Goal: Task Accomplishment & Management: Manage account settings

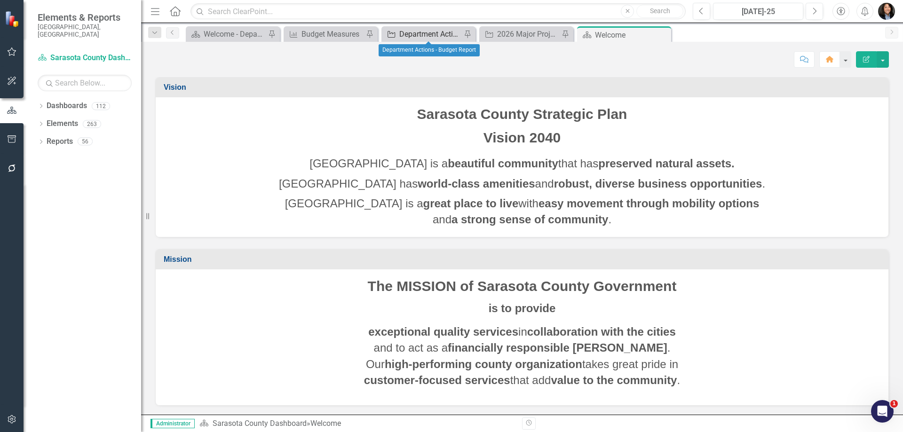
click at [424, 37] on div "Department Actions - Budget Report" at bounding box center [430, 34] width 62 height 12
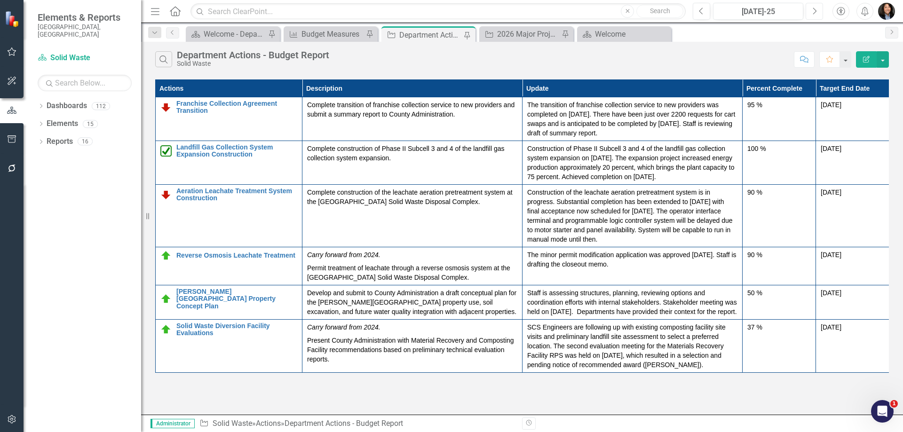
click at [811, 10] on button "Next" at bounding box center [814, 11] width 17 height 17
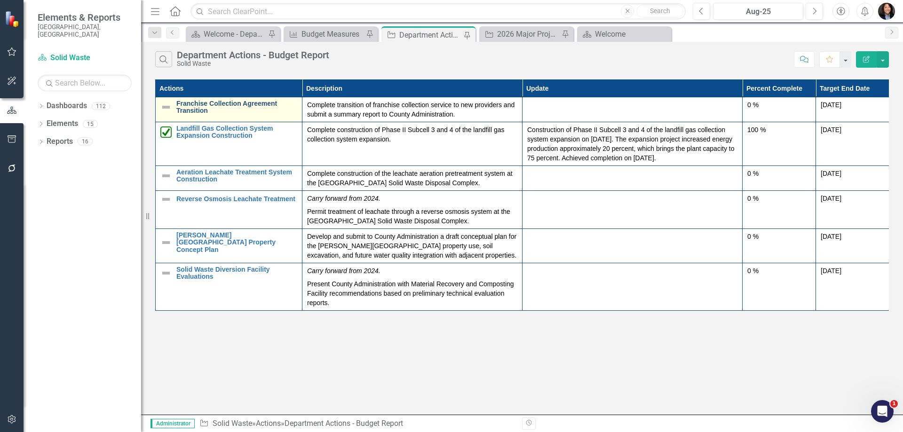
click at [216, 104] on link "Franchise Collection Agreement Transition" at bounding box center [236, 107] width 121 height 15
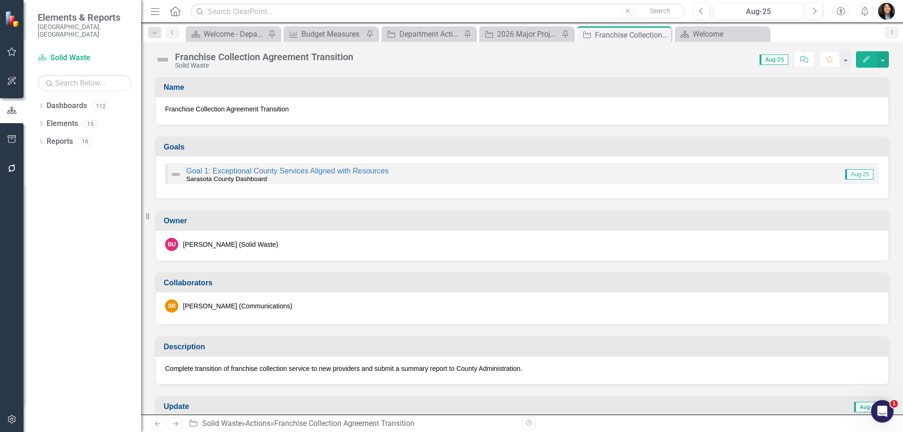
click at [162, 55] on img at bounding box center [162, 59] width 15 height 15
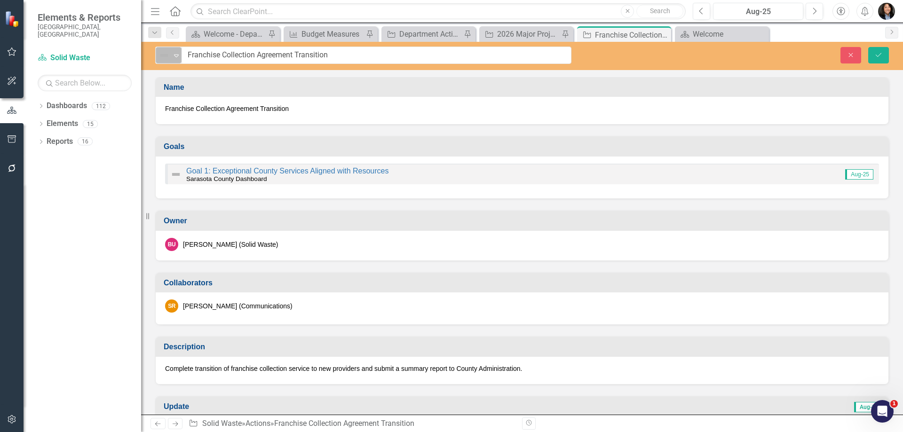
click at [166, 56] on img at bounding box center [164, 55] width 11 height 11
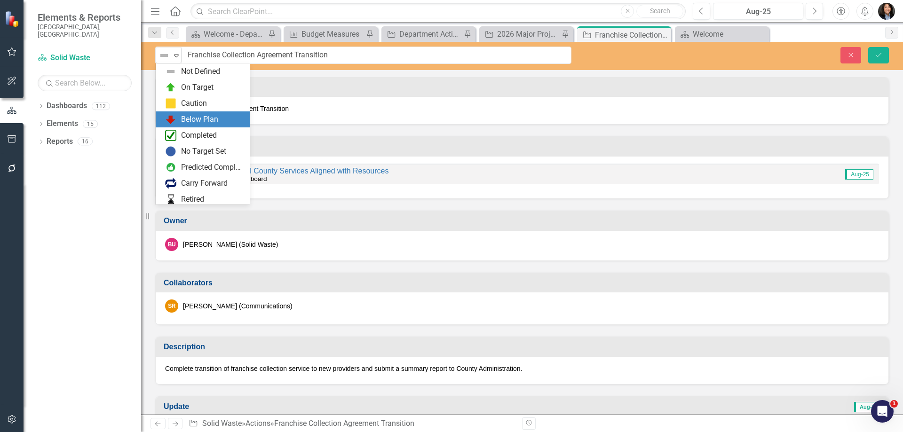
click at [194, 121] on div "Below Plan" at bounding box center [199, 119] width 37 height 11
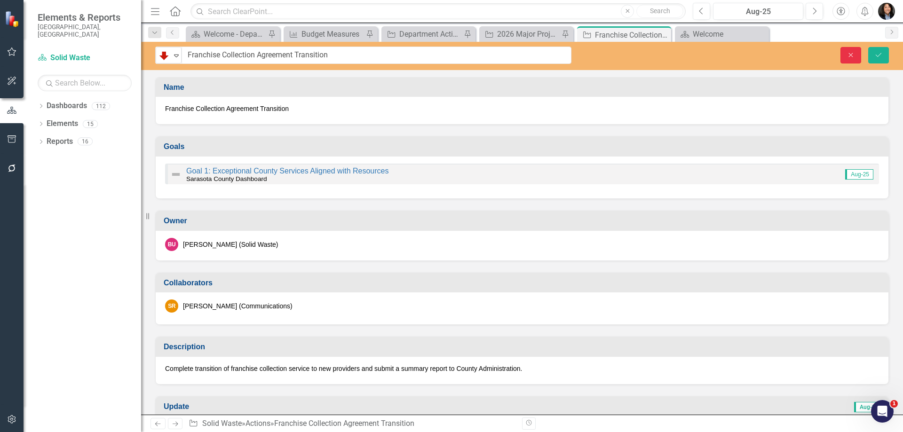
click at [845, 52] on button "Close" at bounding box center [850, 55] width 21 height 16
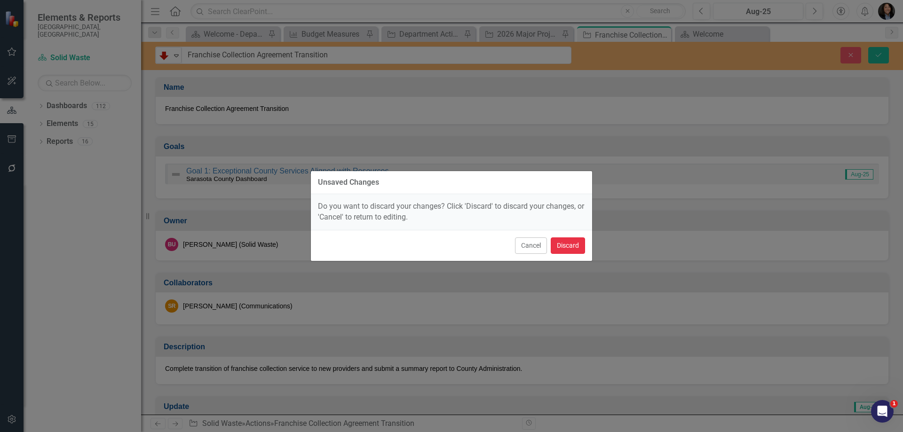
click at [571, 246] on button "Discard" at bounding box center [568, 246] width 34 height 16
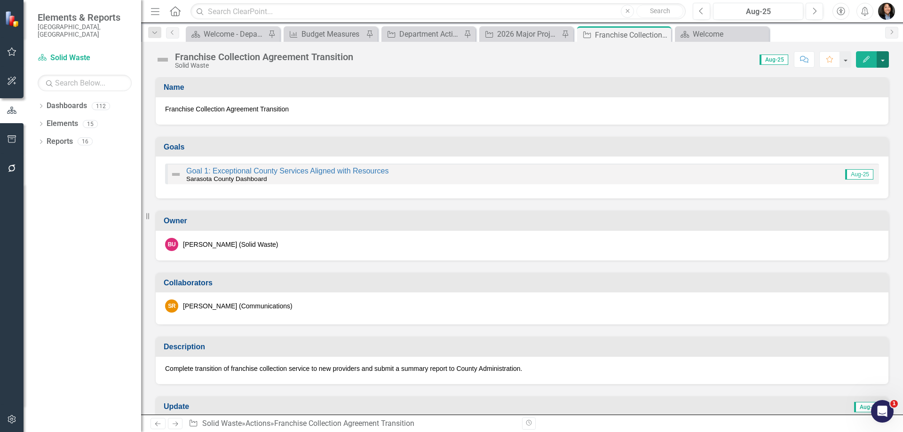
click at [879, 60] on button "button" at bounding box center [883, 59] width 12 height 16
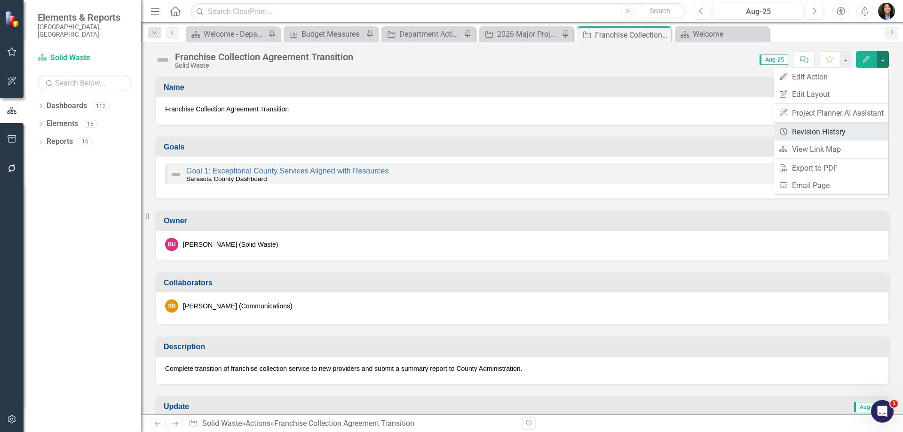
click at [854, 129] on link "Revision History Revision History" at bounding box center [831, 131] width 114 height 17
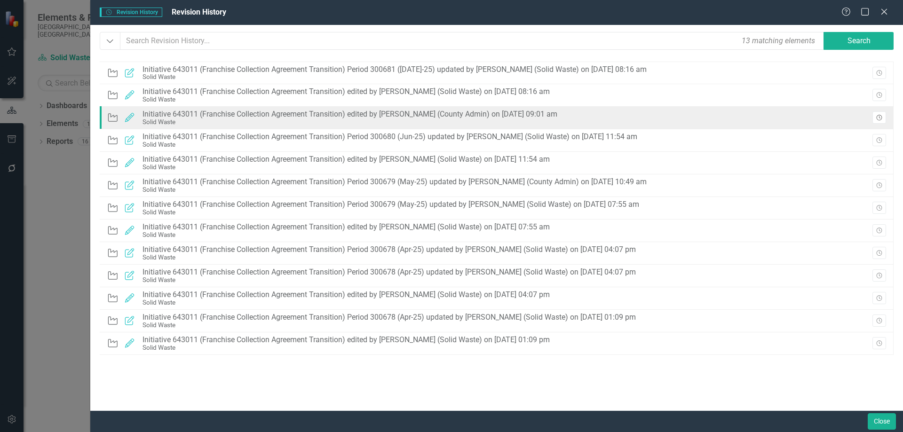
click at [880, 115] on icon "button" at bounding box center [879, 118] width 6 height 6
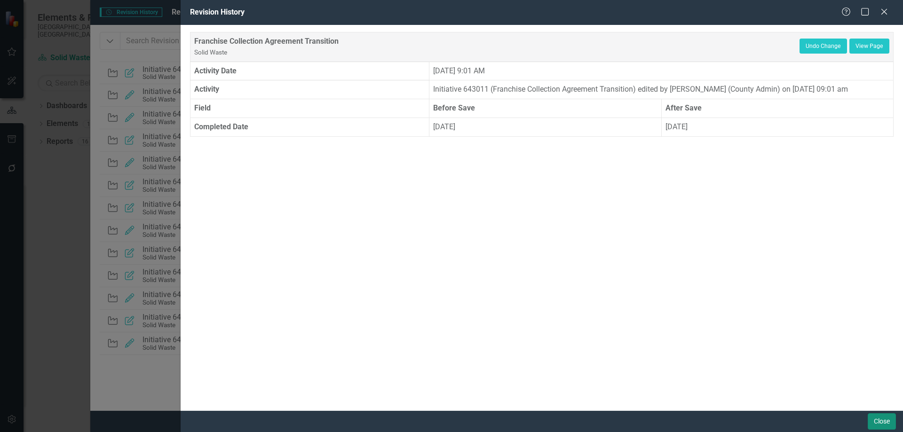
click at [872, 423] on button "Close" at bounding box center [882, 421] width 28 height 16
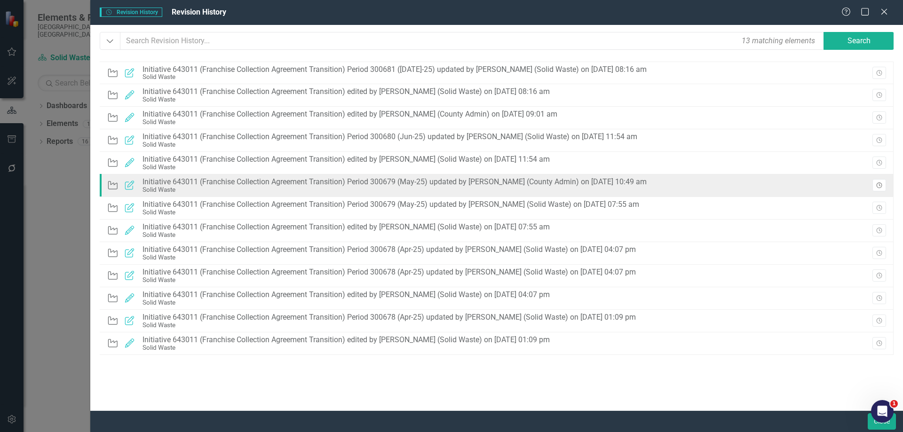
click at [880, 182] on button "Revision History" at bounding box center [879, 185] width 14 height 12
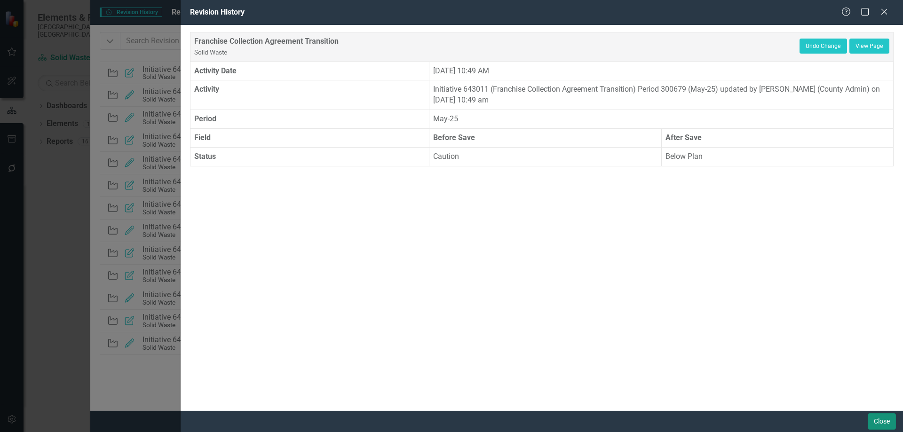
click at [871, 419] on button "Close" at bounding box center [882, 421] width 28 height 16
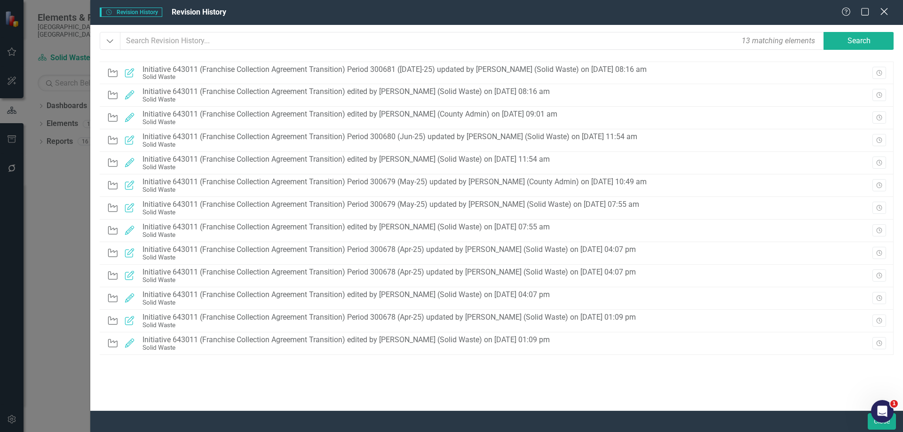
click at [884, 10] on icon "Close" at bounding box center [884, 11] width 12 height 9
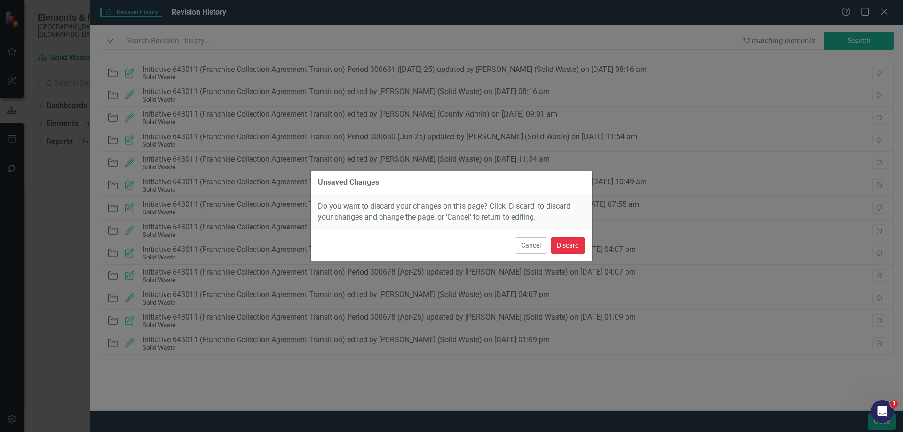
click at [566, 247] on button "Discard" at bounding box center [568, 246] width 34 height 16
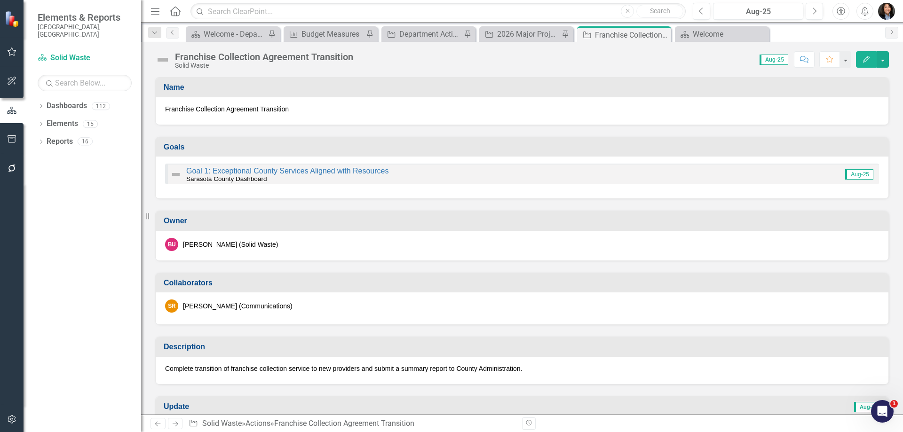
click at [166, 66] on img at bounding box center [162, 59] width 15 height 15
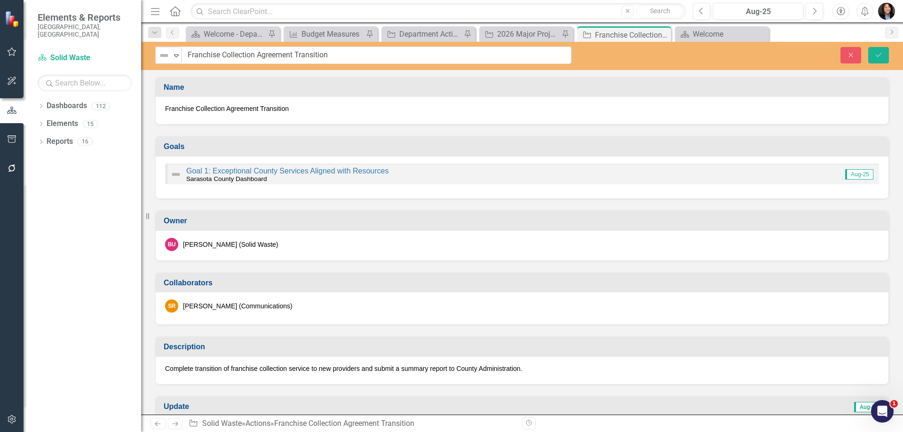
click at [164, 62] on div "Not Defined" at bounding box center [165, 55] width 14 height 13
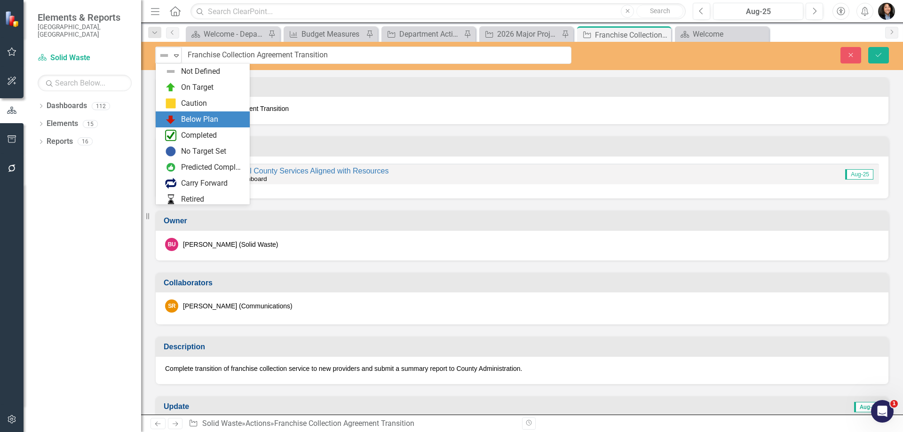
click at [179, 119] on div "Below Plan" at bounding box center [204, 119] width 79 height 11
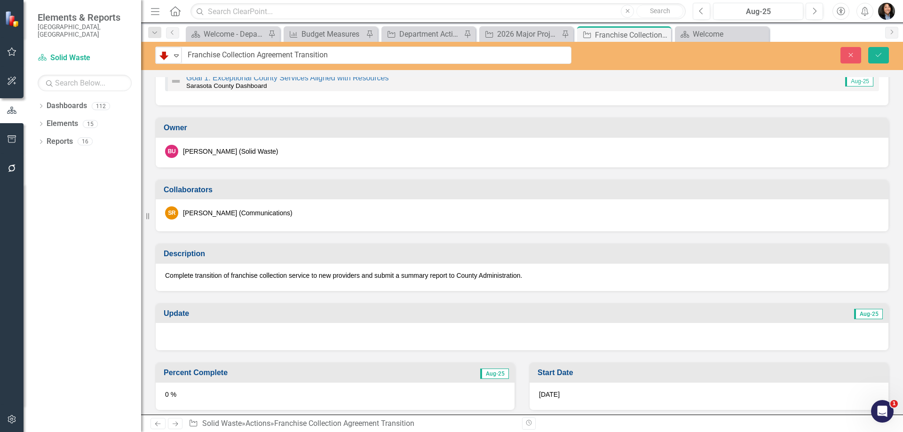
scroll to position [94, 0]
click at [294, 322] on div at bounding box center [522, 335] width 733 height 27
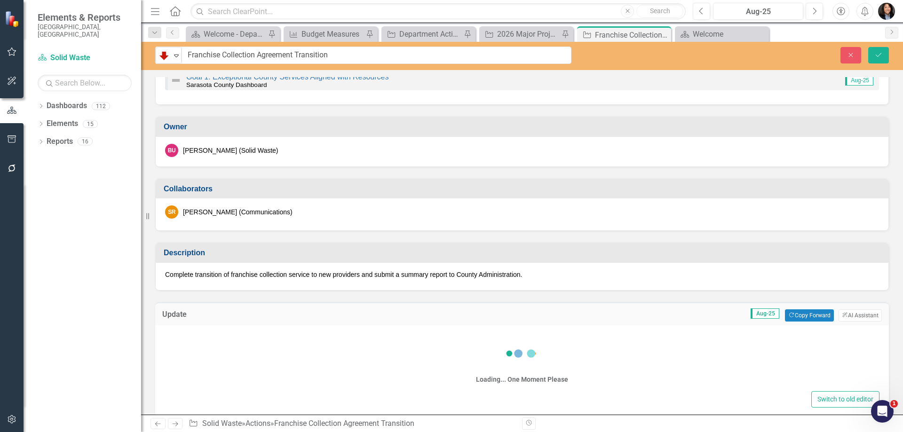
click at [310, 354] on div "Loading... One Moment Please" at bounding box center [522, 362] width 715 height 54
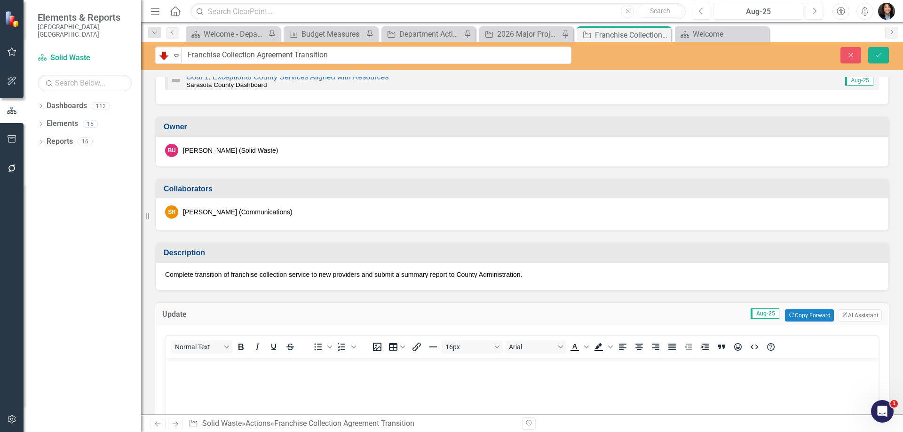
scroll to position [0, 0]
click at [321, 385] on body "Rich Text Area. Press ALT-0 for help." at bounding box center [522, 427] width 713 height 141
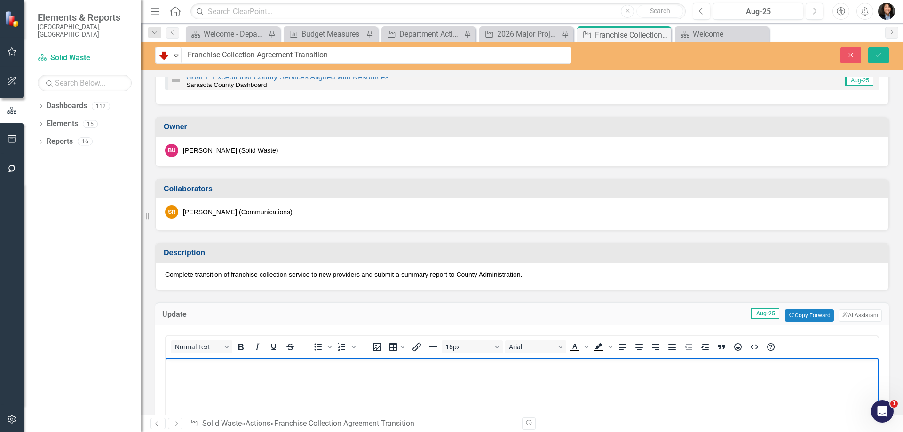
paste body "Rich Text Area. Press ALT-0 for help."
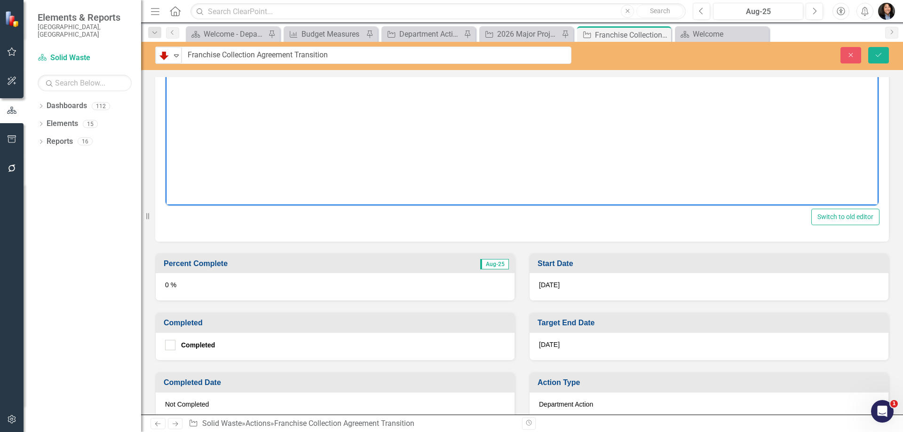
scroll to position [470, 0]
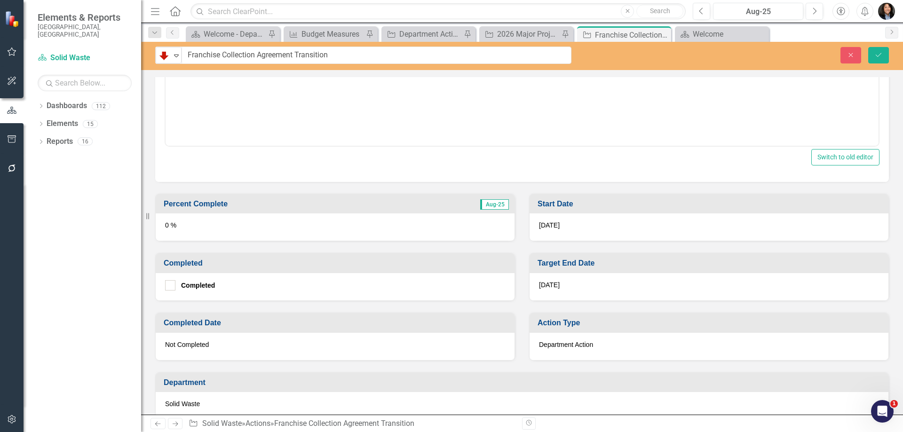
click at [382, 222] on div "0 %" at bounding box center [335, 227] width 359 height 27
click at [383, 222] on div "0 %" at bounding box center [335, 227] width 359 height 27
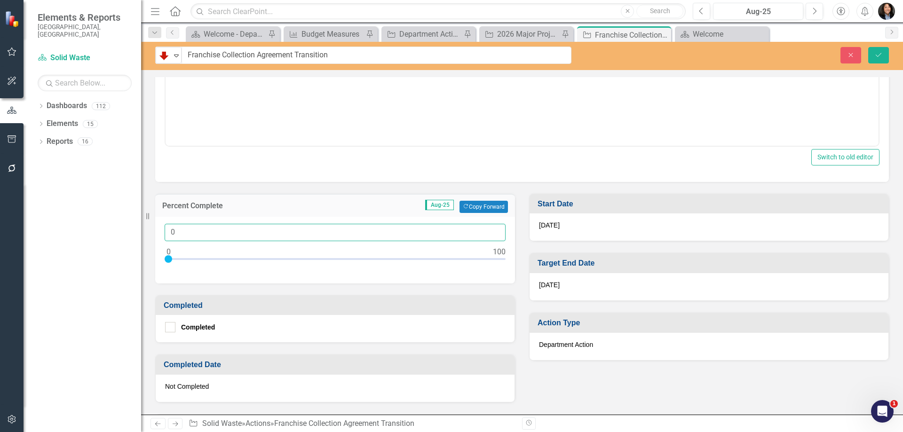
click at [298, 231] on input "0" at bounding box center [335, 232] width 341 height 17
type input "099"
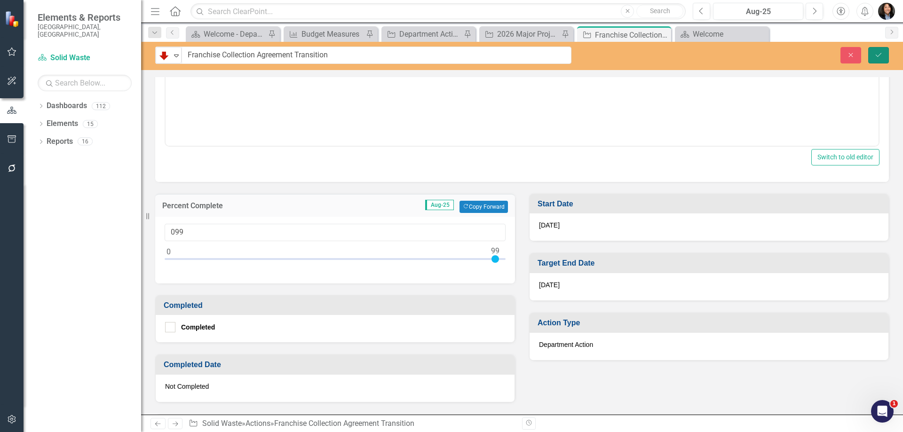
click at [878, 55] on icon "Save" at bounding box center [878, 55] width 8 height 7
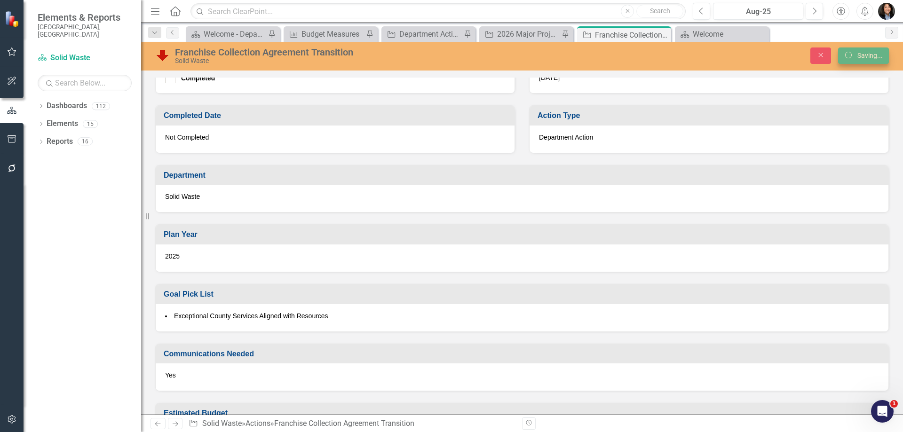
scroll to position [468, 0]
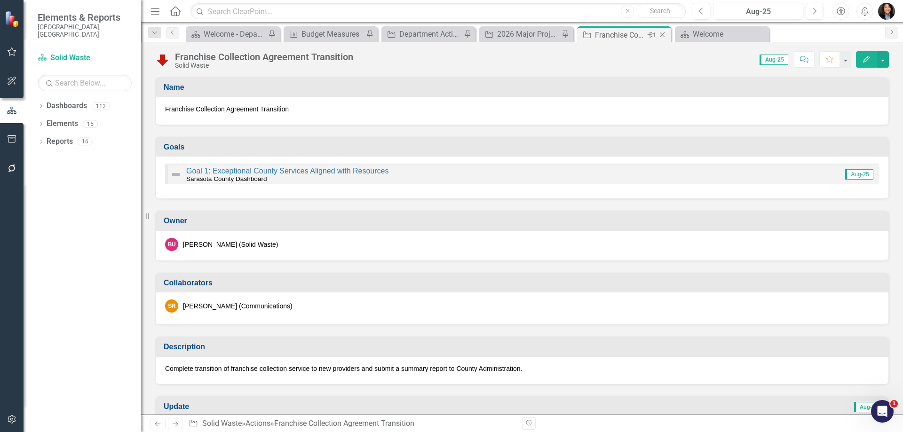
click at [662, 33] on icon "Close" at bounding box center [662, 35] width 9 height 8
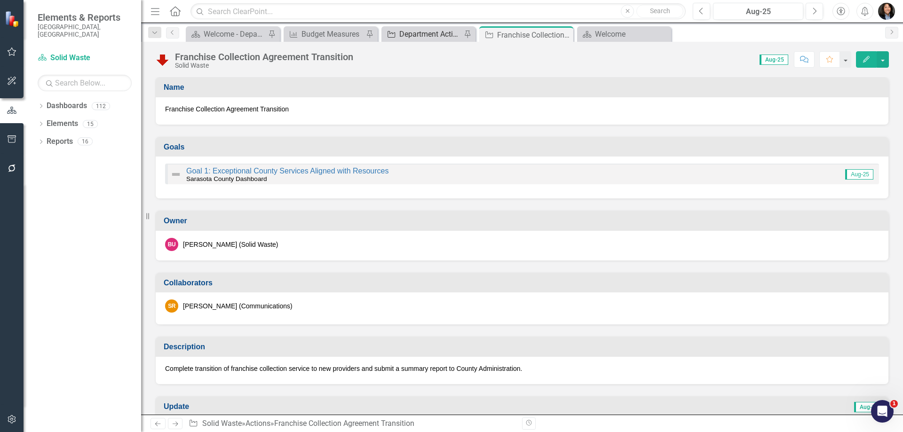
click at [411, 32] on div "Department Actions - Budget Report" at bounding box center [430, 34] width 62 height 12
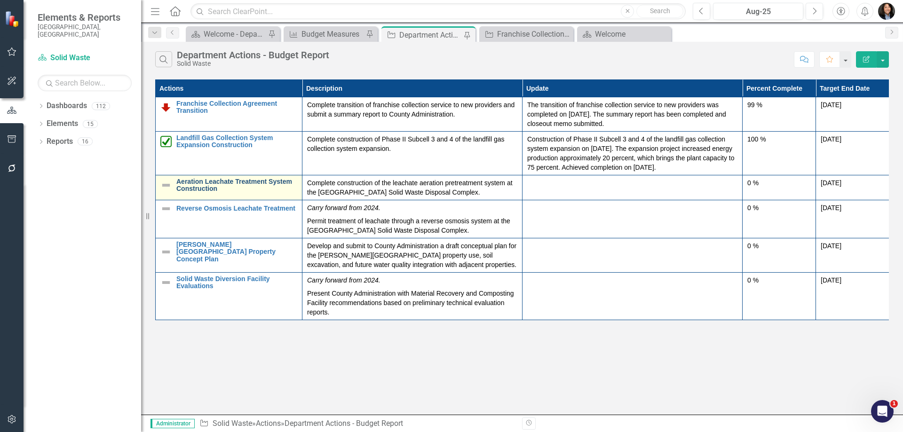
click at [208, 188] on link "Aeration Leachate Treatment System Construction" at bounding box center [236, 185] width 121 height 15
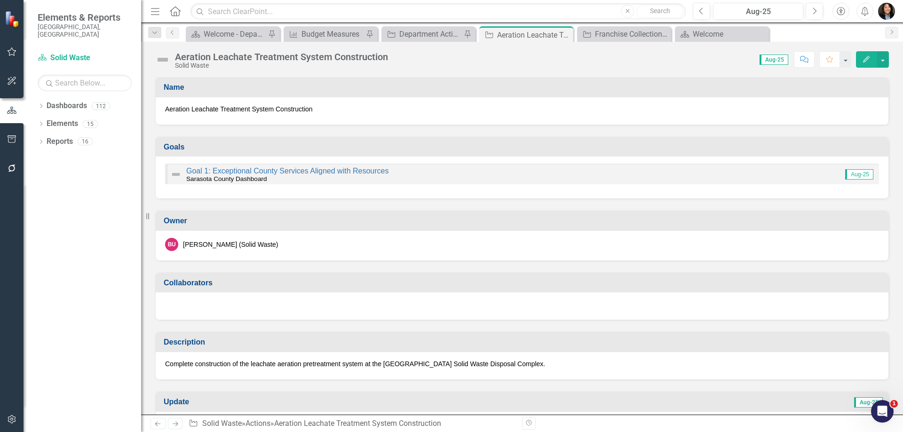
click at [167, 57] on img at bounding box center [162, 59] width 15 height 15
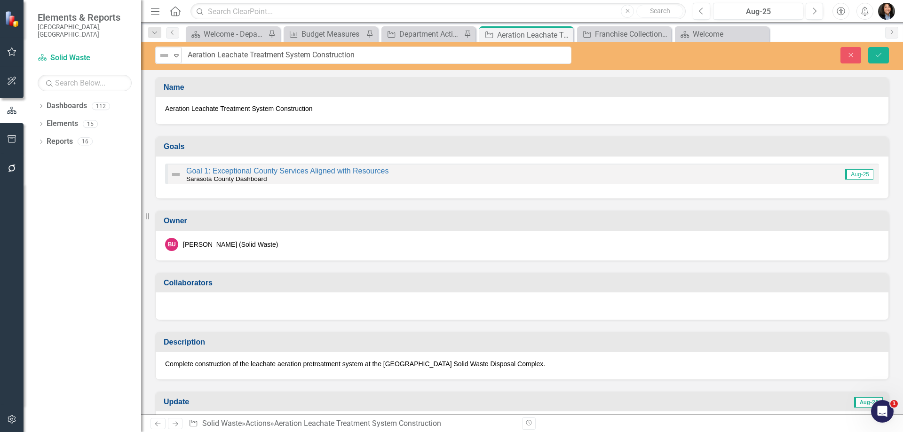
click at [167, 57] on img at bounding box center [164, 55] width 11 height 11
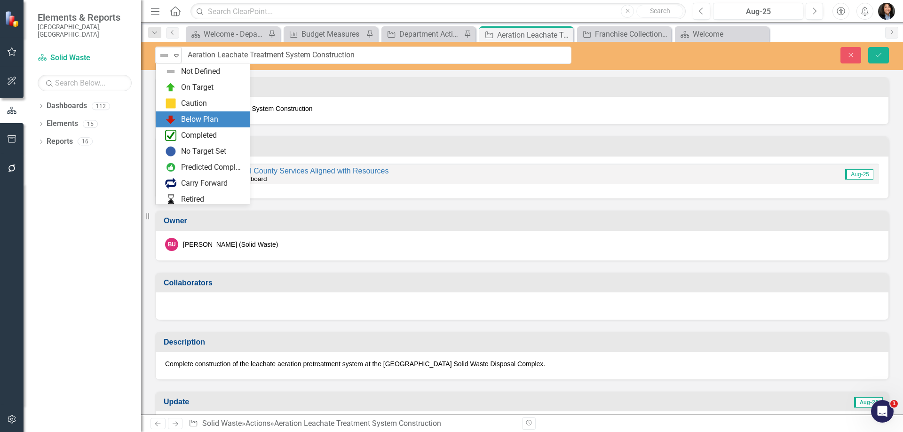
click at [191, 121] on div "Below Plan" at bounding box center [199, 119] width 37 height 11
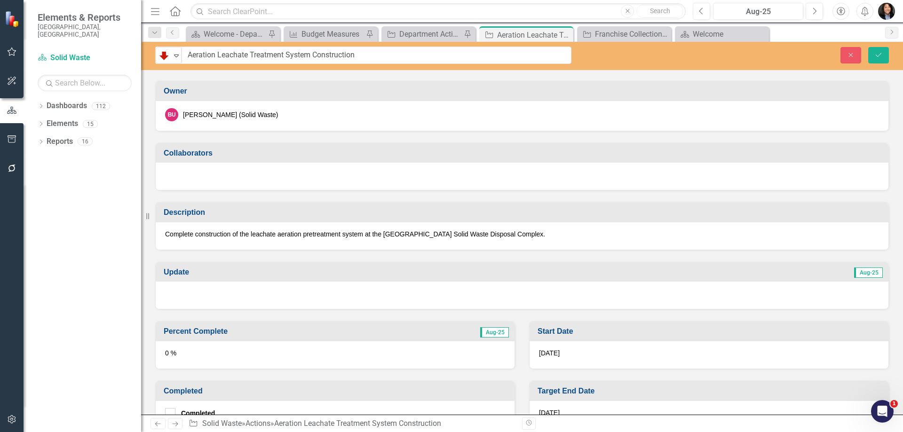
scroll to position [141, 0]
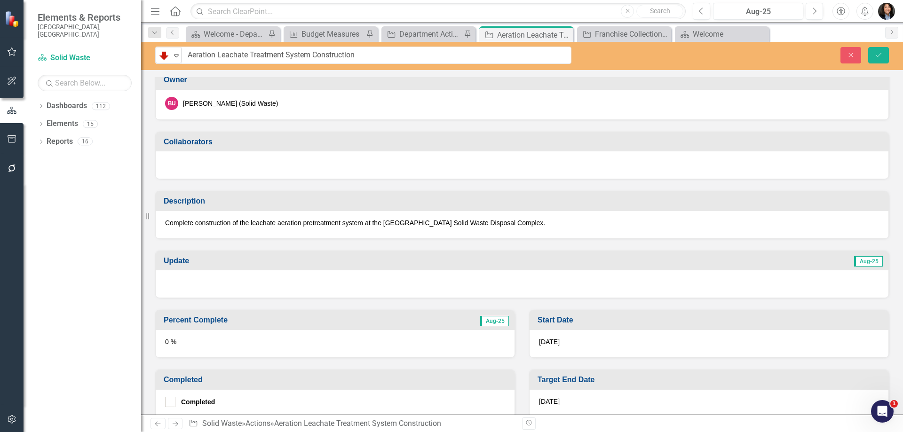
click at [241, 285] on div at bounding box center [522, 283] width 733 height 27
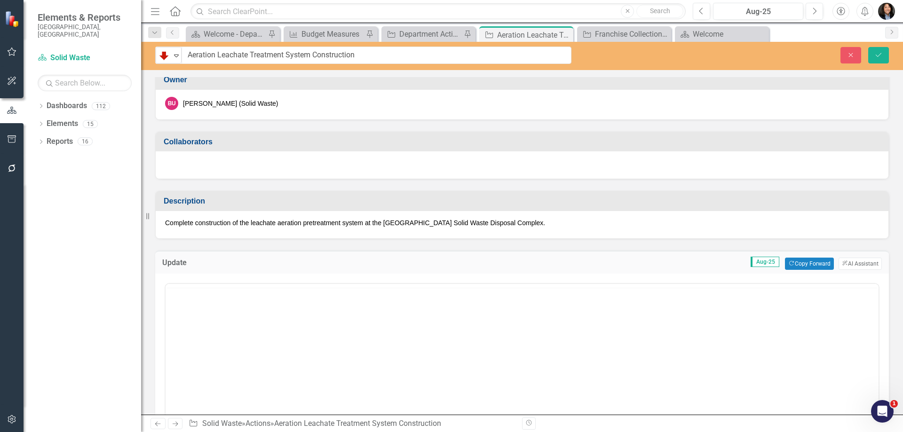
scroll to position [0, 0]
click at [246, 330] on body "Rich Text Area. Press ALT-0 for help." at bounding box center [522, 376] width 713 height 141
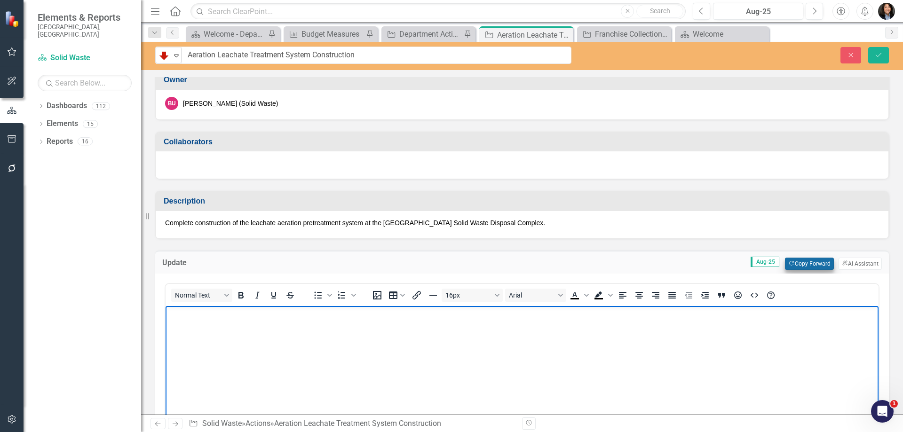
click at [813, 266] on button "Copy Forward Copy Forward" at bounding box center [809, 264] width 48 height 12
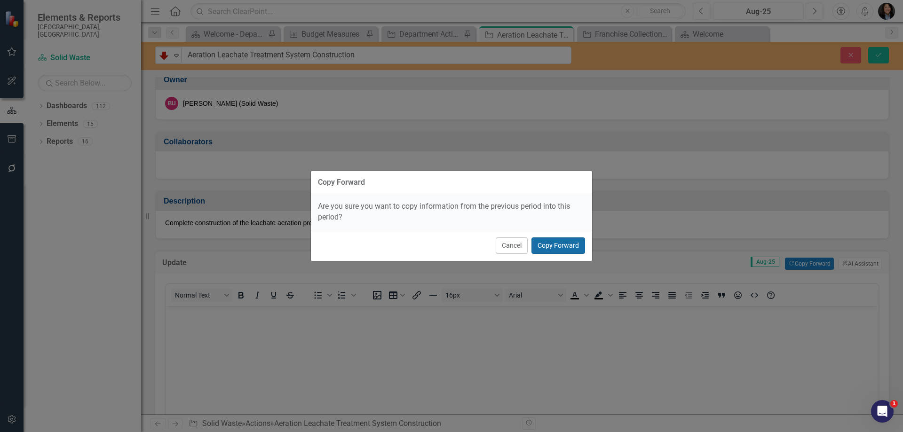
click at [557, 252] on button "Copy Forward" at bounding box center [558, 246] width 54 height 16
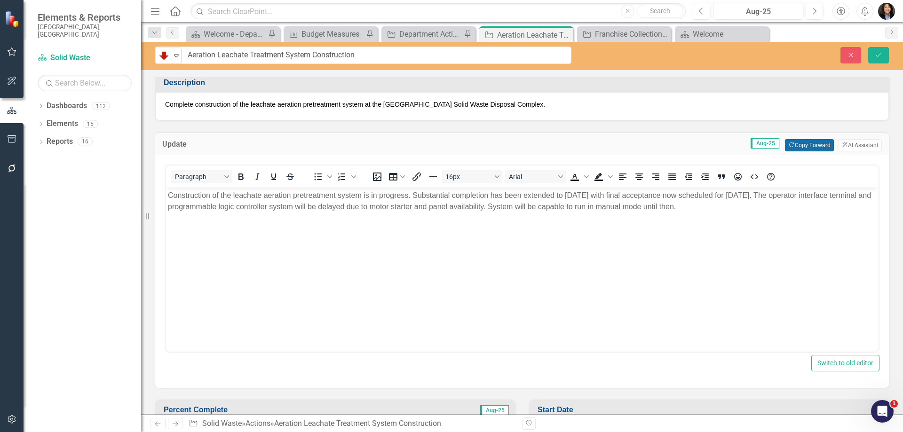
scroll to position [329, 0]
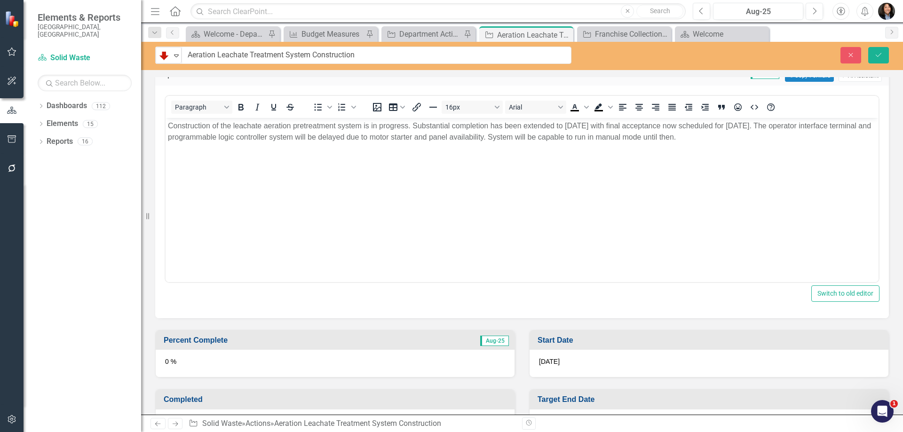
click at [227, 366] on div "0 %" at bounding box center [335, 363] width 359 height 27
click at [228, 366] on div "0 %" at bounding box center [335, 363] width 359 height 27
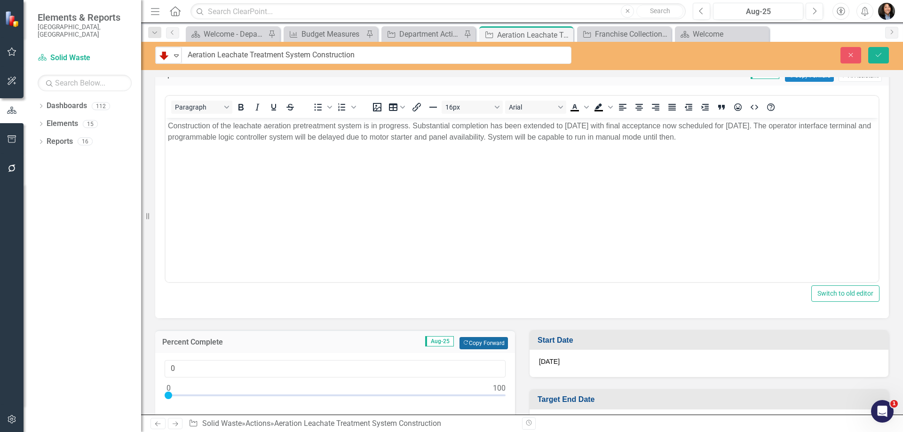
click at [487, 341] on button "Copy Forward Copy Forward" at bounding box center [484, 343] width 48 height 12
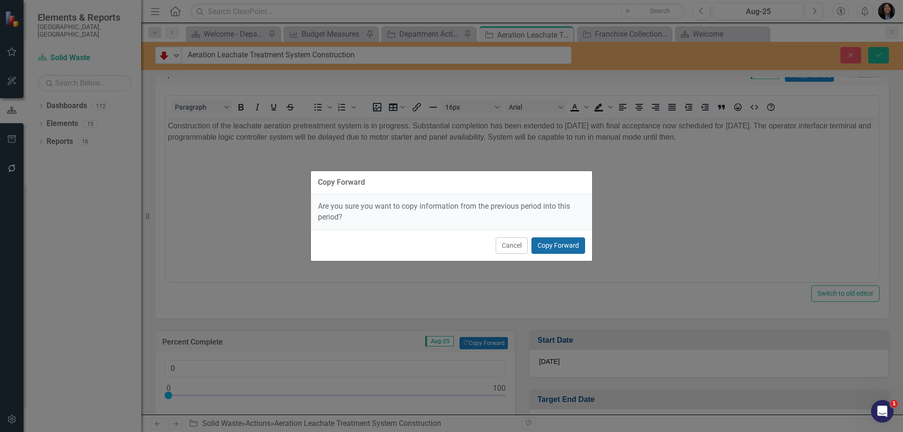
click at [566, 245] on button "Copy Forward" at bounding box center [558, 246] width 54 height 16
type input "90"
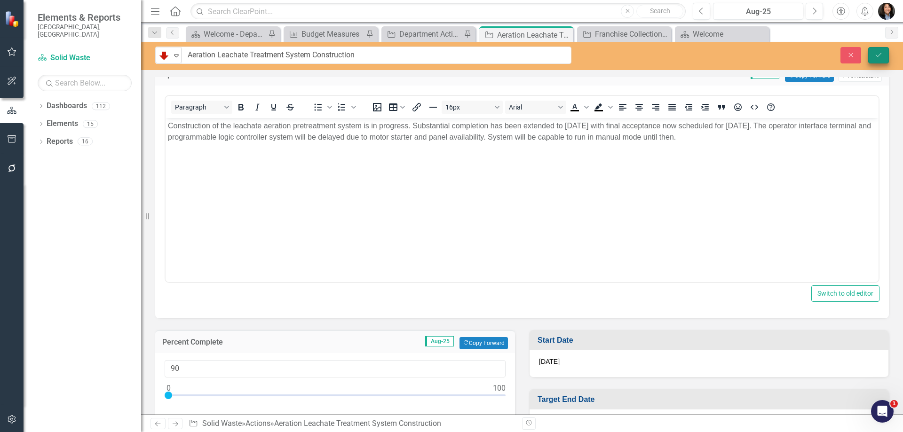
drag, startPoint x: 883, startPoint y: 44, endPoint x: 883, endPoint y: 50, distance: 6.1
click at [883, 47] on div "Below Plan Expand Aeration Leachate Treatment System Construction Close Save" at bounding box center [522, 56] width 762 height 28
click at [883, 50] on button "Save" at bounding box center [878, 55] width 21 height 16
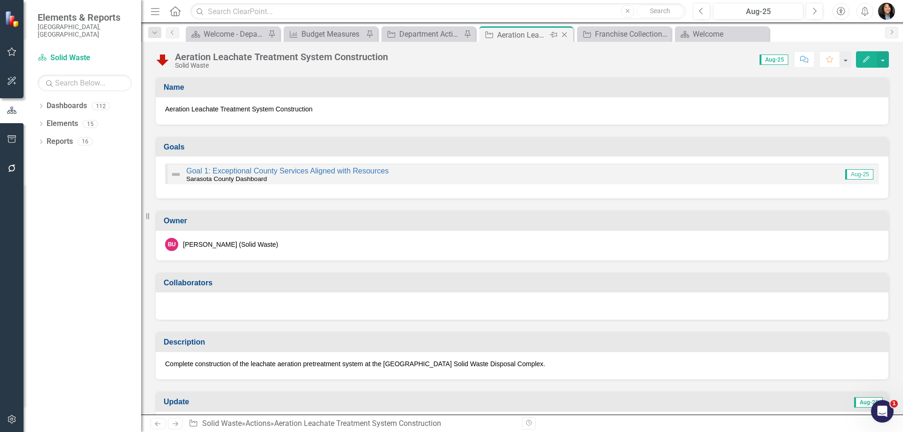
click at [564, 35] on icon "Close" at bounding box center [564, 35] width 9 height 8
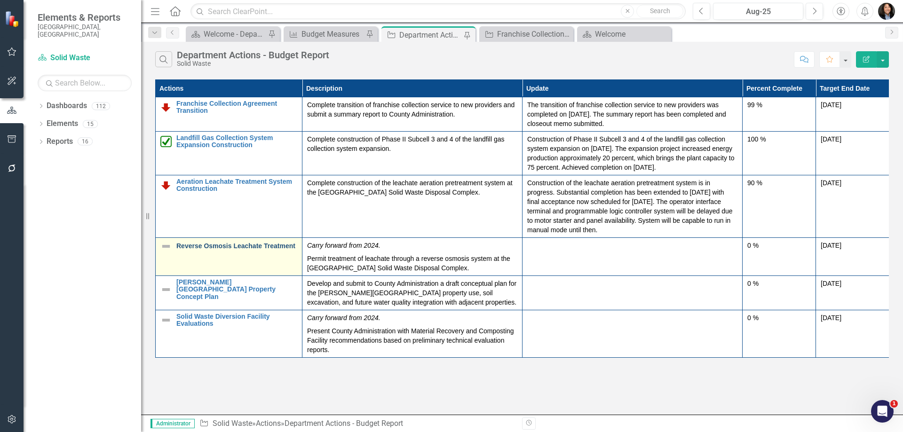
click at [215, 246] on link "Reverse Osmosis Leachate Treatment" at bounding box center [236, 246] width 121 height 7
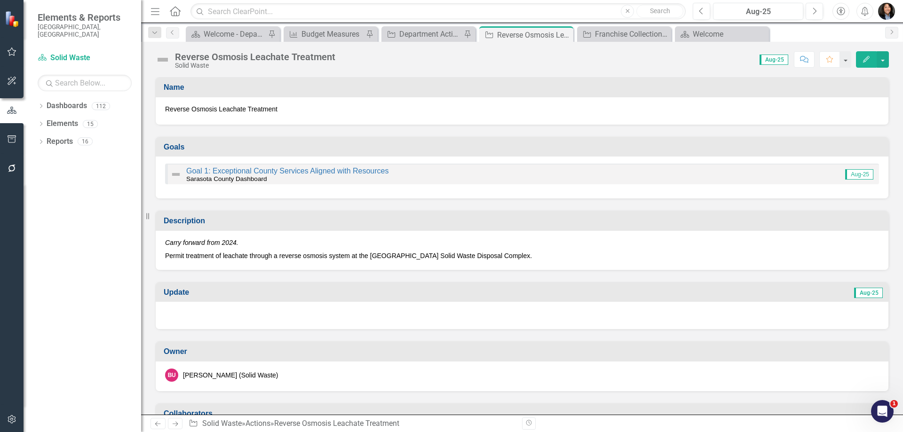
click at [159, 59] on img at bounding box center [162, 59] width 15 height 15
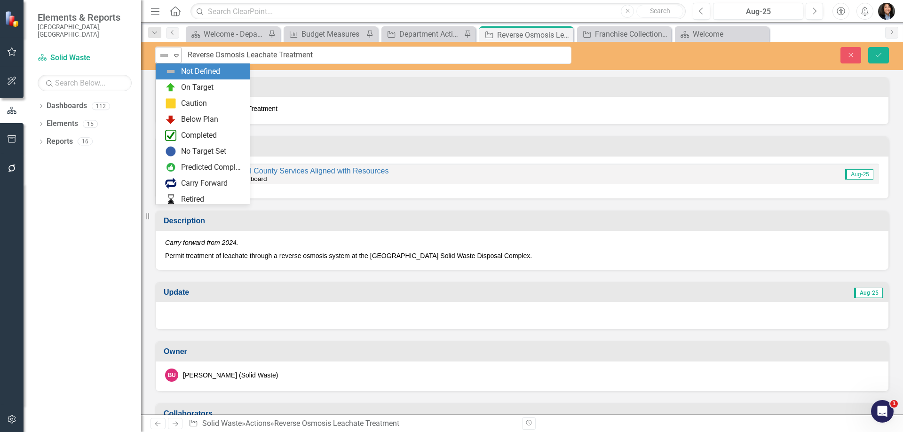
click at [164, 60] on img at bounding box center [164, 55] width 11 height 11
click at [181, 139] on div "Completed" at bounding box center [204, 135] width 79 height 11
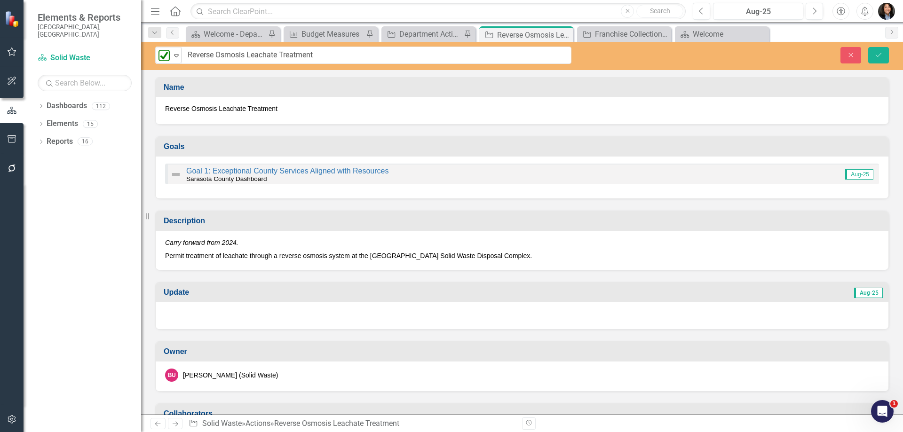
click at [279, 323] on div at bounding box center [522, 315] width 733 height 27
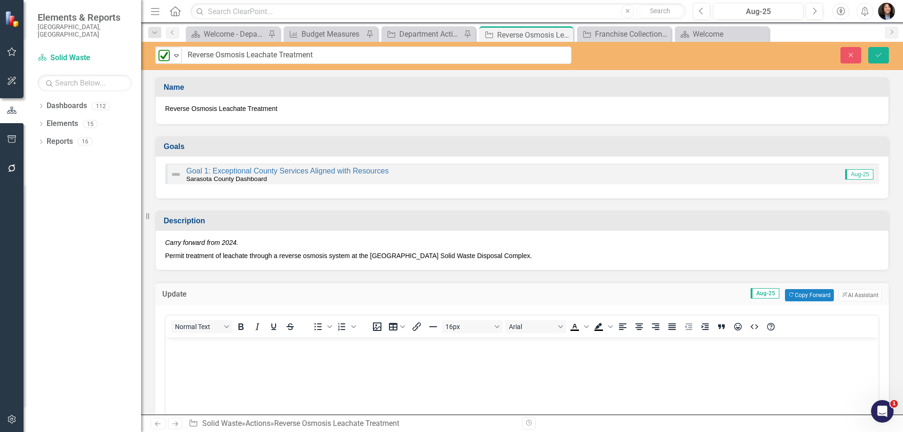
click at [336, 384] on body "Rich Text Area. Press ALT-0 for help." at bounding box center [522, 407] width 713 height 141
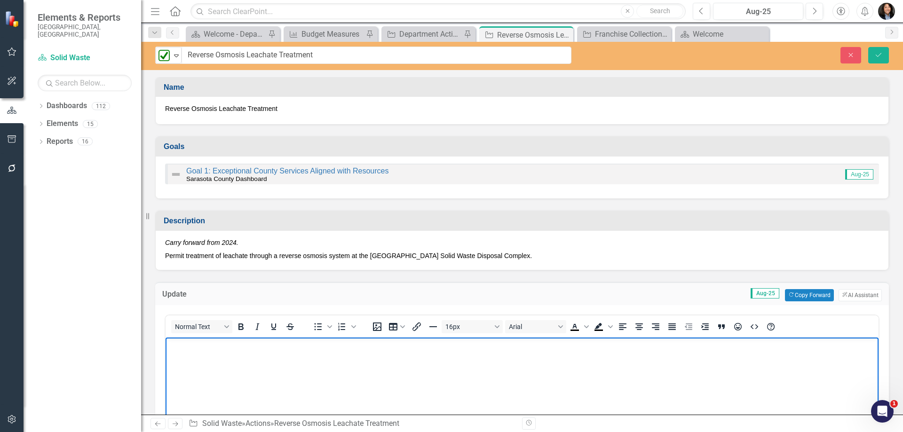
paste body "Rich Text Area. Press ALT-0 for help."
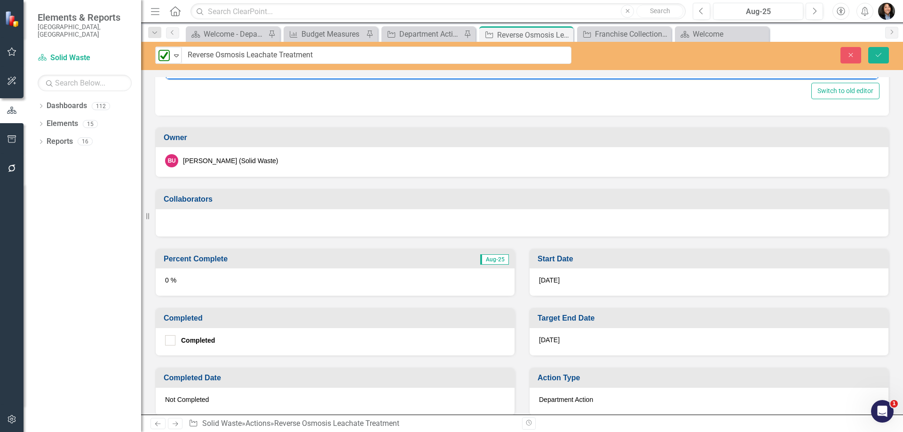
scroll to position [423, 0]
click at [222, 278] on div "0 %" at bounding box center [335, 281] width 359 height 27
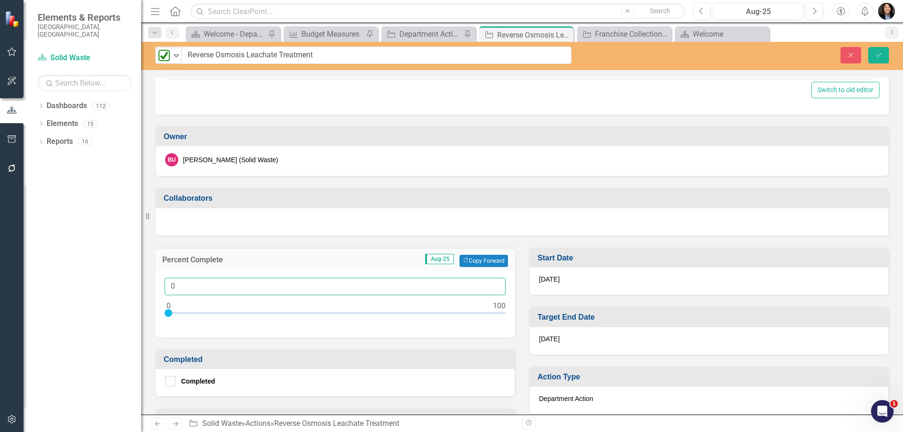
click at [171, 285] on input "0" at bounding box center [335, 286] width 341 height 17
type input "100"
click at [166, 384] on div at bounding box center [170, 381] width 10 height 10
click at [166, 382] on input "Completed" at bounding box center [168, 379] width 6 height 6
checkbox input "true"
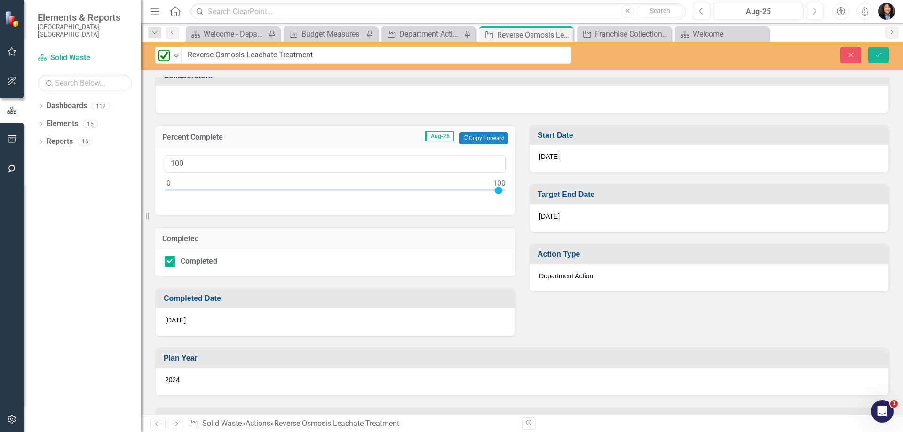
scroll to position [564, 0]
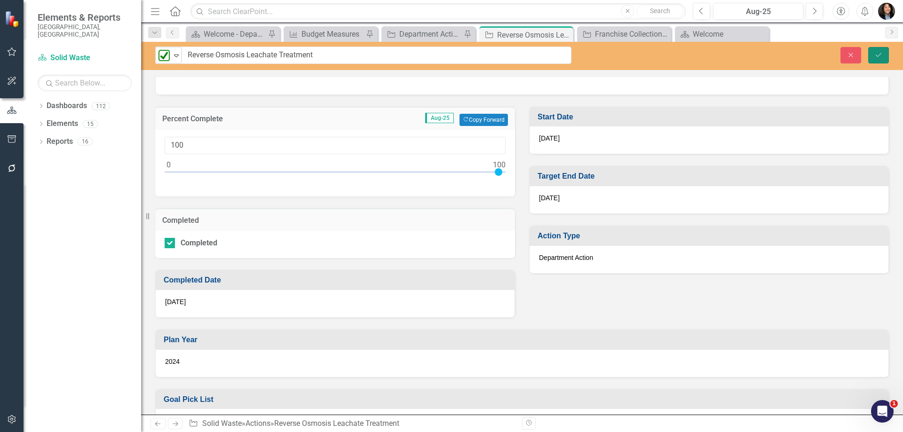
click at [877, 58] on button "Save" at bounding box center [878, 55] width 21 height 16
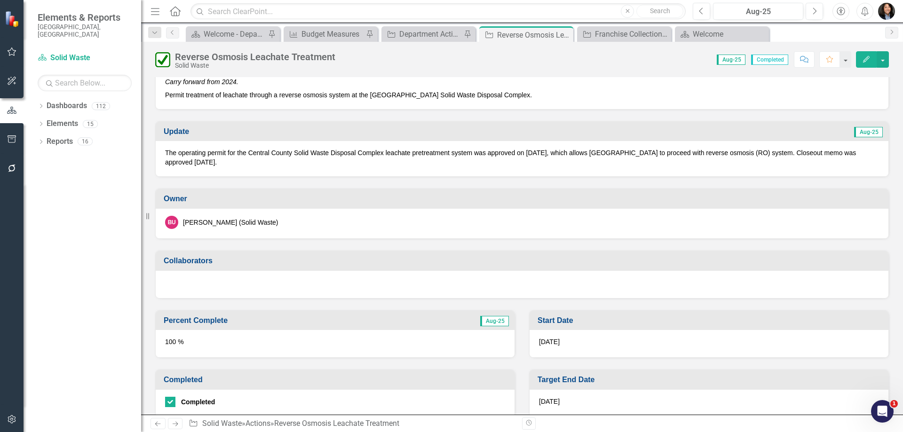
scroll to position [329, 0]
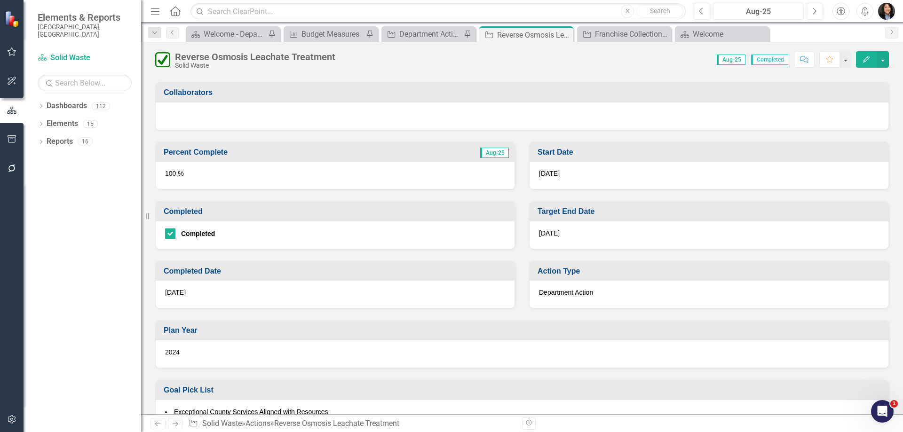
click at [555, 236] on span "[DATE]" at bounding box center [549, 234] width 21 height 8
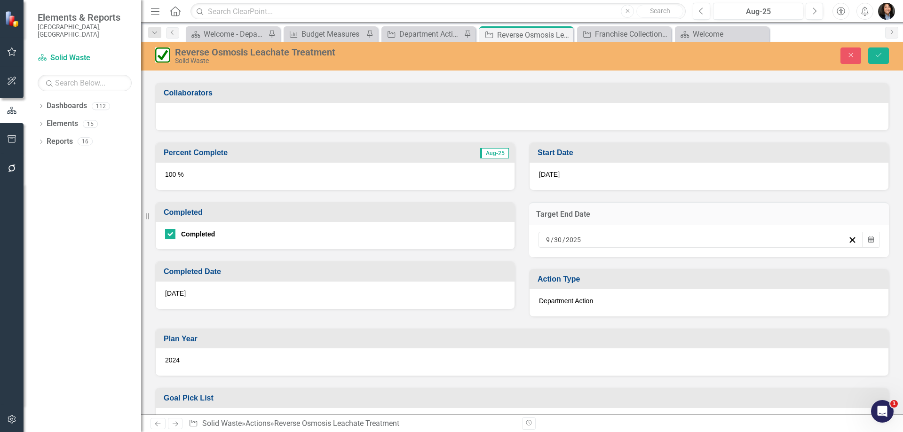
click at [295, 291] on div "[DATE]" at bounding box center [335, 295] width 359 height 27
click at [297, 290] on div "[DATE]" at bounding box center [335, 295] width 359 height 27
click at [267, 293] on div "[DATE]" at bounding box center [335, 295] width 359 height 27
click at [269, 293] on div "[DATE]" at bounding box center [335, 295] width 359 height 27
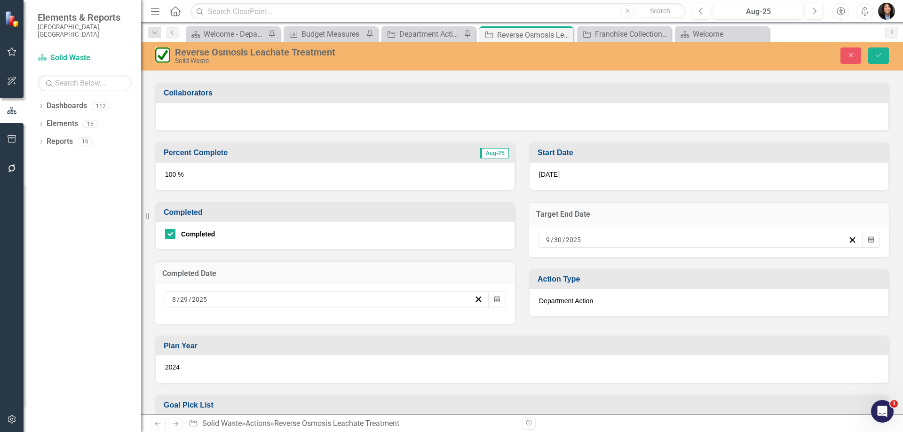
click at [254, 295] on div "[DATE]" at bounding box center [322, 299] width 303 height 9
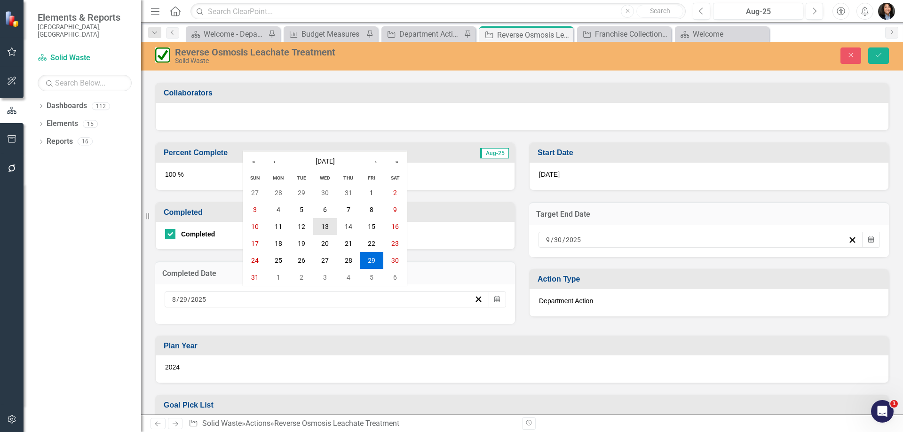
click at [329, 227] on button "13" at bounding box center [325, 226] width 24 height 17
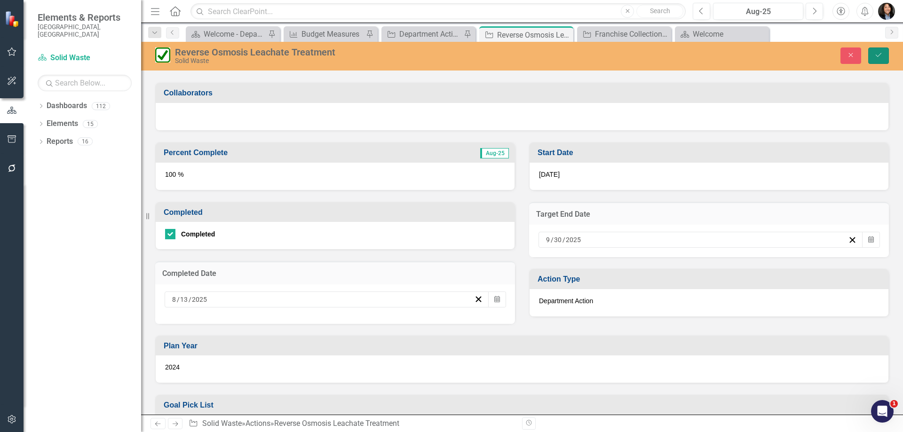
click at [880, 53] on icon "Save" at bounding box center [878, 55] width 8 height 7
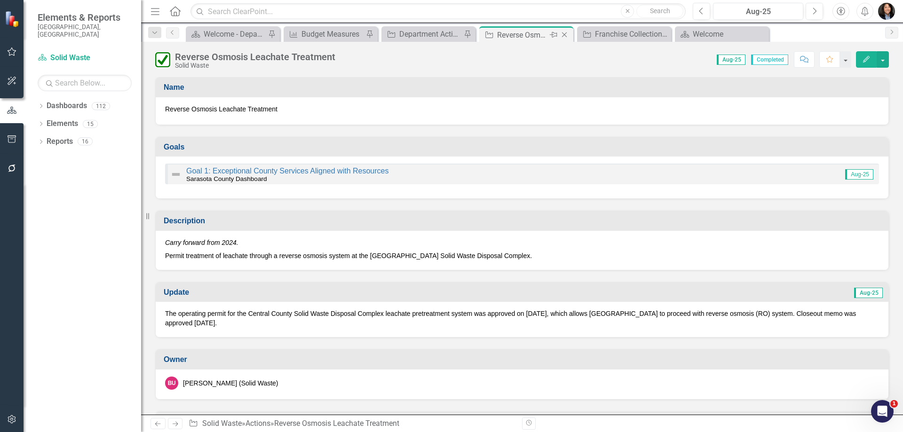
click at [566, 34] on icon "Close" at bounding box center [564, 35] width 9 height 8
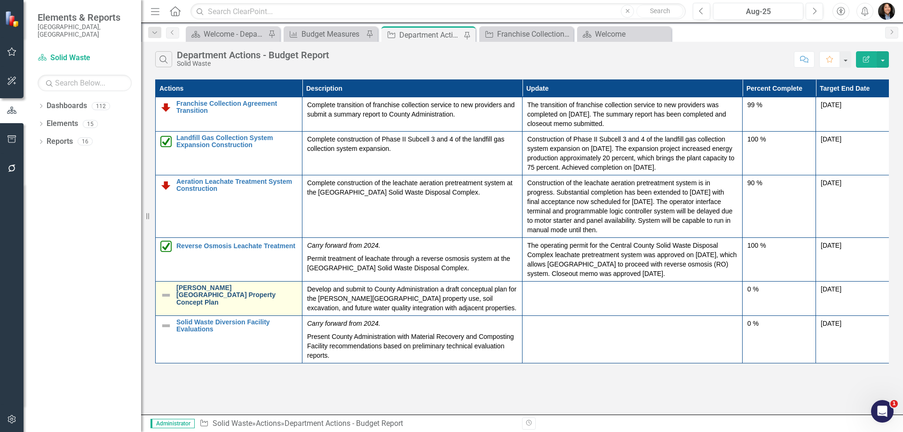
click at [221, 292] on link "[PERSON_NAME][GEOGRAPHIC_DATA] Property Concept Plan" at bounding box center [236, 296] width 121 height 22
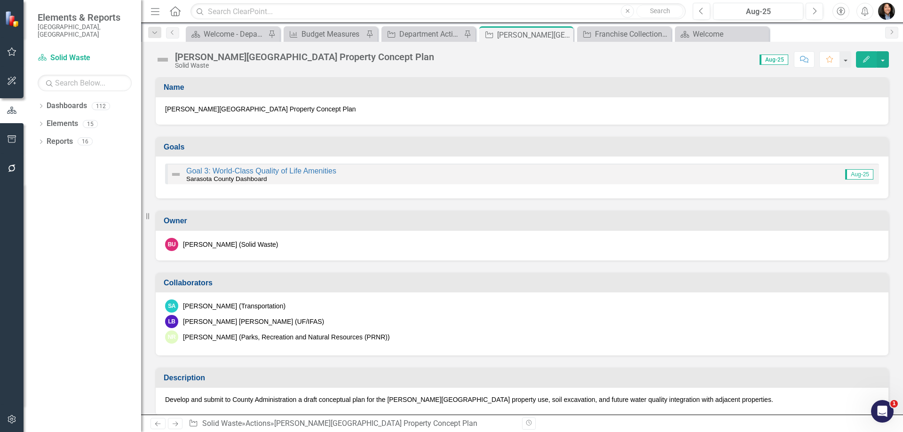
click at [163, 56] on img at bounding box center [162, 59] width 15 height 15
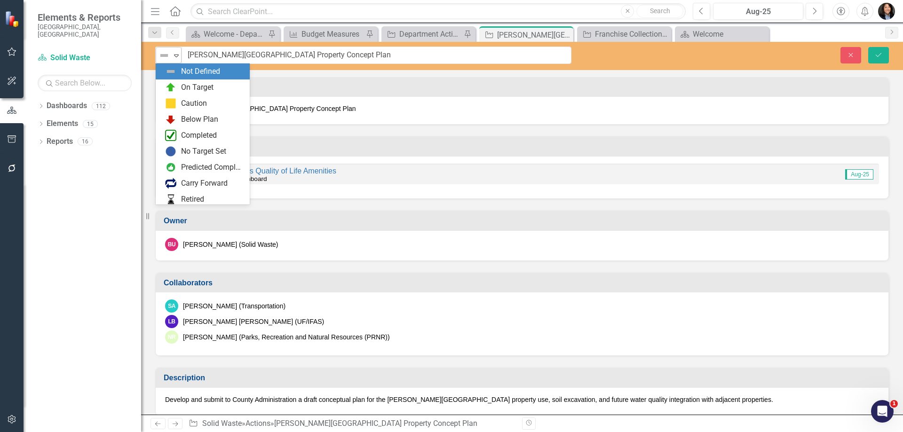
click at [164, 58] on img at bounding box center [164, 55] width 11 height 11
click at [167, 87] on img at bounding box center [170, 87] width 11 height 11
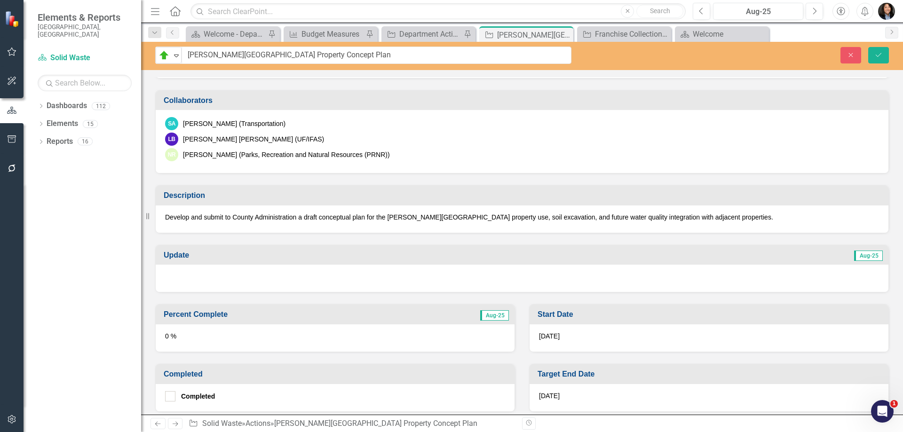
scroll to position [188, 0]
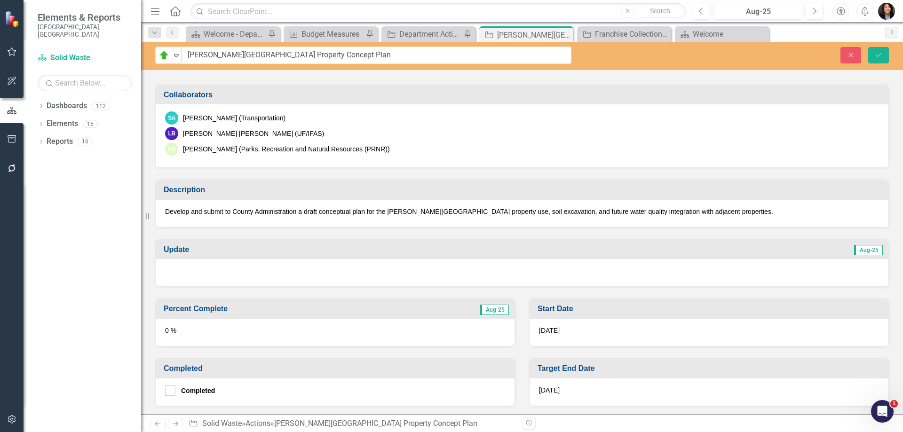
click at [245, 270] on div at bounding box center [522, 272] width 733 height 27
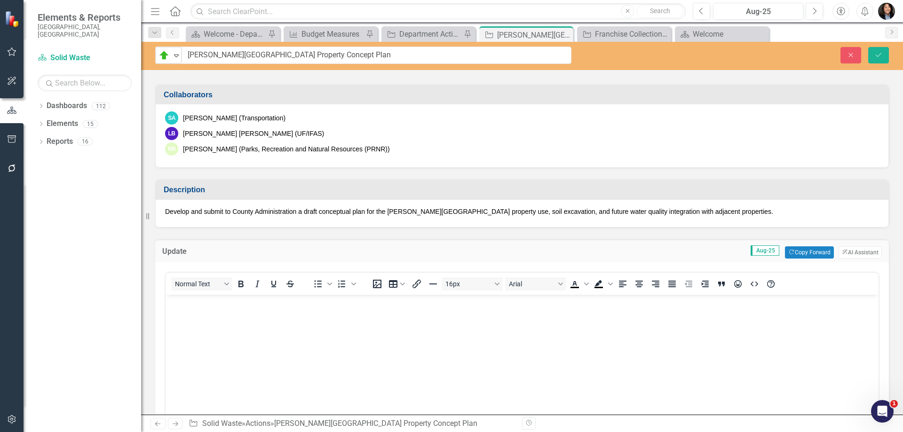
scroll to position [0, 0]
click at [276, 339] on body "Rich Text Area. Press ALT-0 for help." at bounding box center [522, 364] width 713 height 141
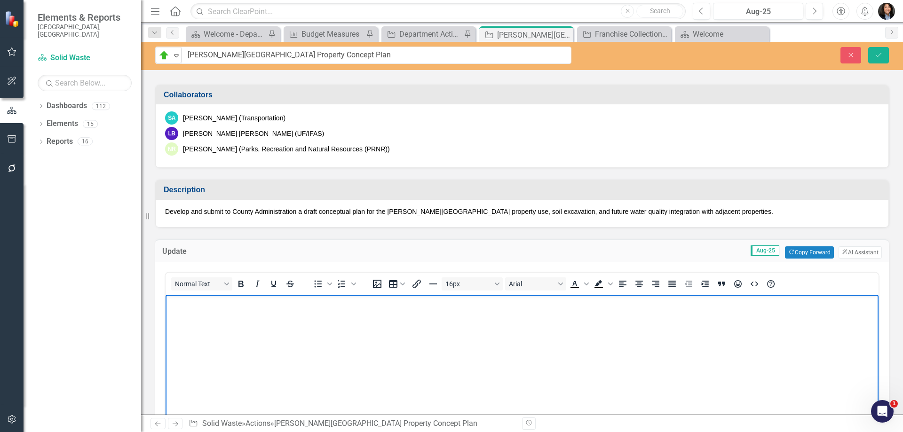
paste body "Rich Text Area. Press ALT-0 for help."
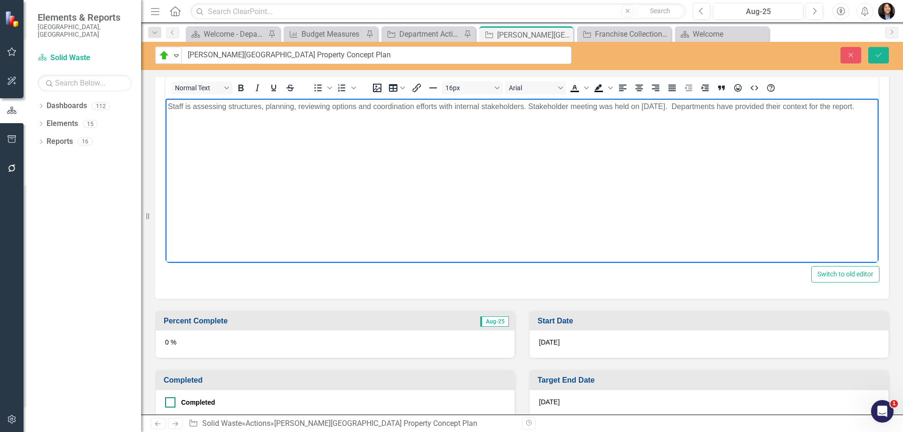
scroll to position [470, 0]
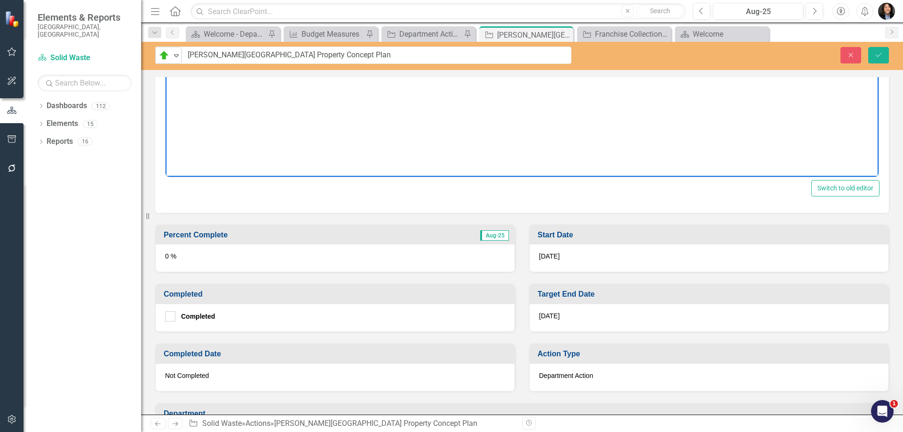
click at [220, 253] on div "0 %" at bounding box center [335, 258] width 359 height 27
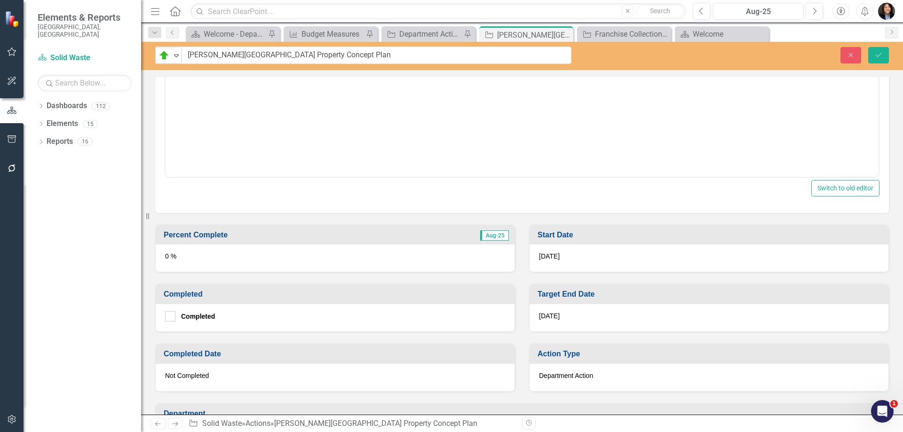
click at [220, 253] on div "0 %" at bounding box center [335, 258] width 359 height 27
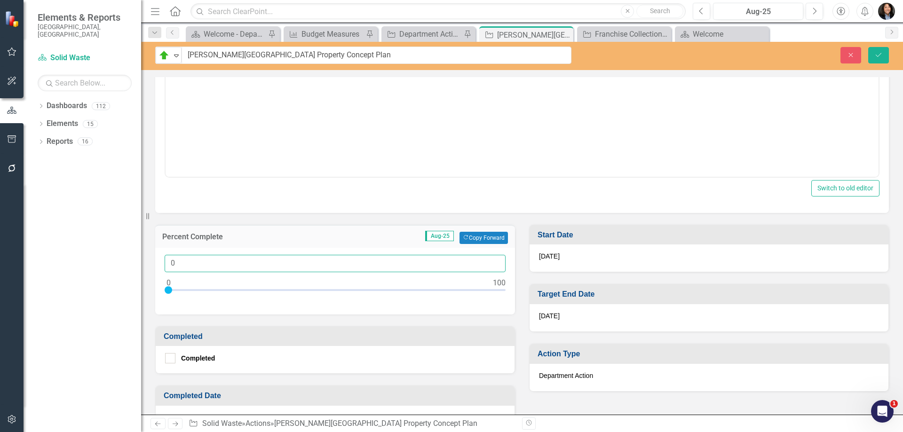
click at [171, 263] on input "0" at bounding box center [335, 263] width 341 height 17
type input "50"
click at [875, 57] on icon "Save" at bounding box center [878, 55] width 8 height 7
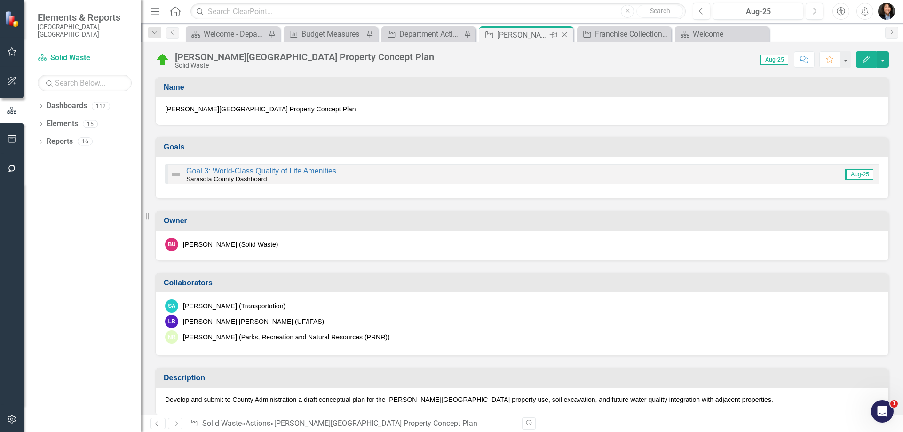
click at [564, 35] on icon at bounding box center [564, 34] width 5 height 5
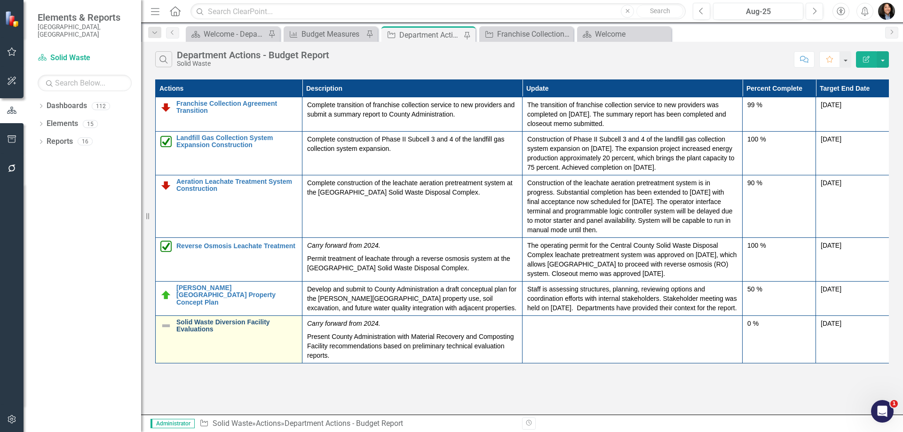
click at [215, 330] on link "Solid Waste Diversion Facility Evaluations" at bounding box center [236, 326] width 121 height 15
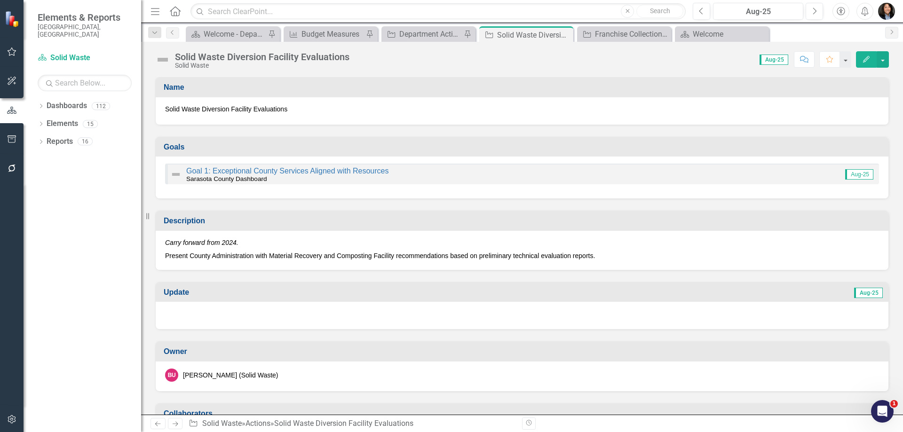
click at [158, 60] on img at bounding box center [162, 59] width 15 height 15
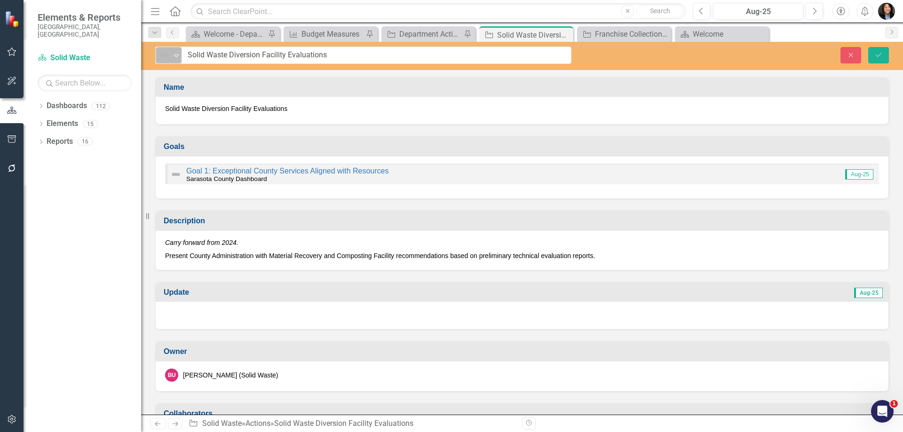
click at [166, 60] on img at bounding box center [164, 55] width 11 height 11
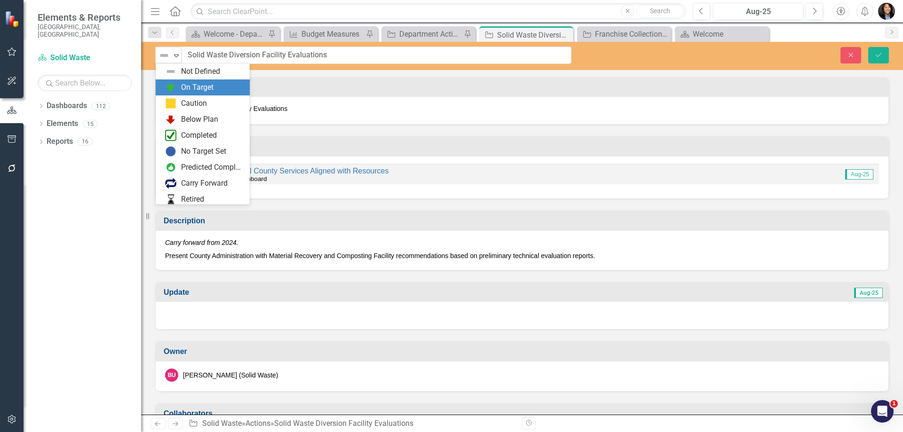
click at [176, 88] on img at bounding box center [170, 87] width 11 height 11
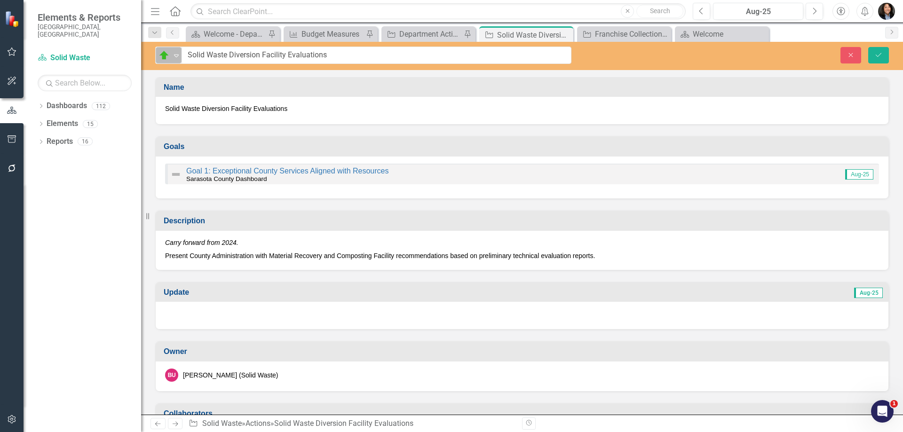
click at [174, 56] on icon "Expand" at bounding box center [176, 56] width 9 height 8
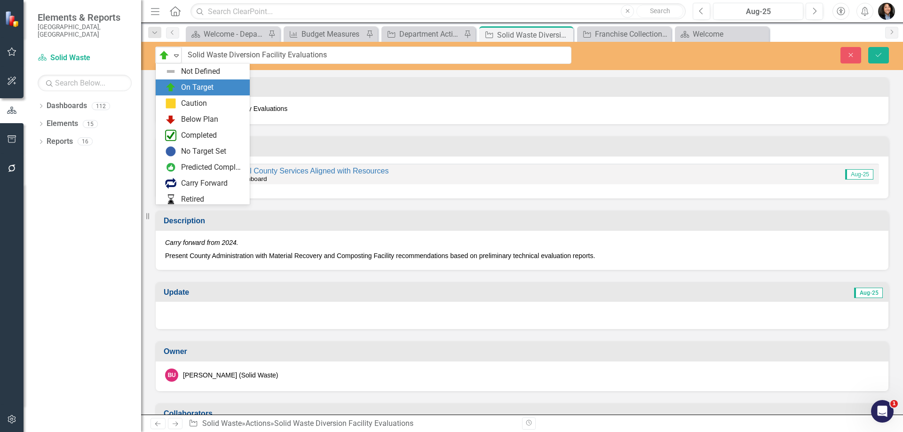
scroll to position [16, 0]
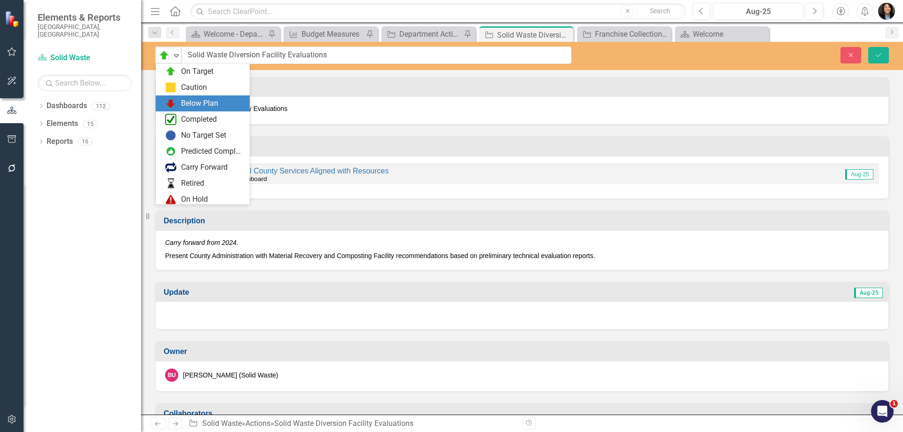
click at [178, 102] on div "Below Plan" at bounding box center [204, 103] width 79 height 11
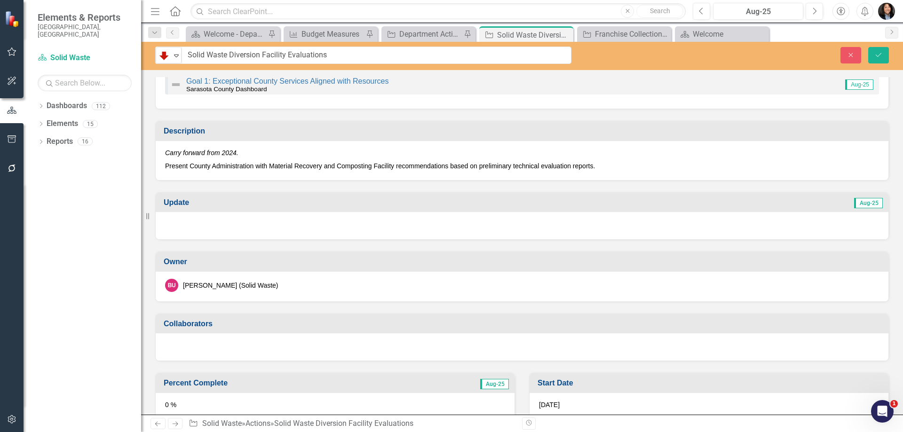
scroll to position [94, 0]
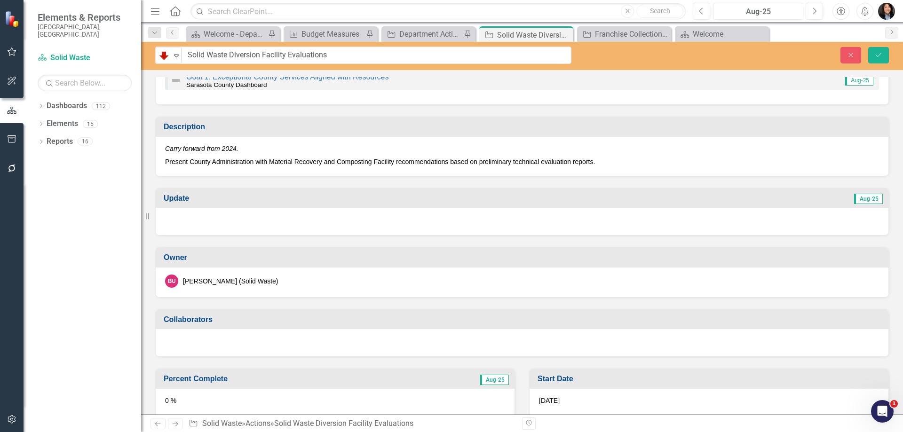
click at [234, 222] on div at bounding box center [522, 221] width 733 height 27
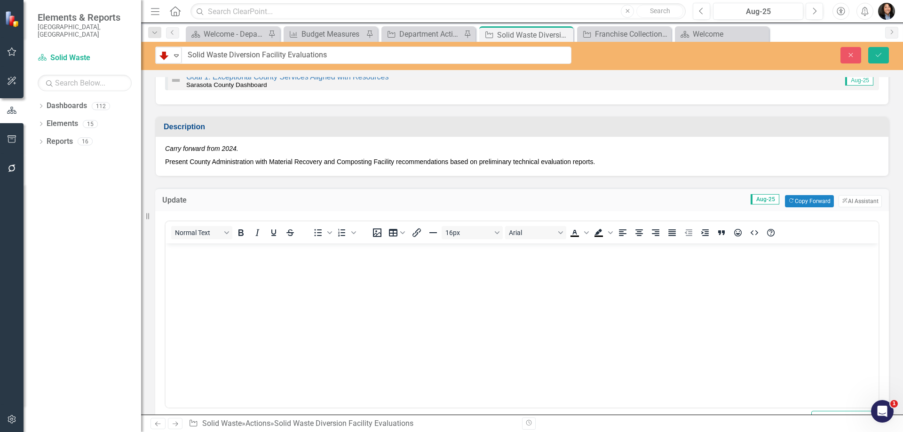
scroll to position [0, 0]
click at [283, 300] on body "Rich Text Area. Press ALT-0 for help." at bounding box center [522, 313] width 713 height 141
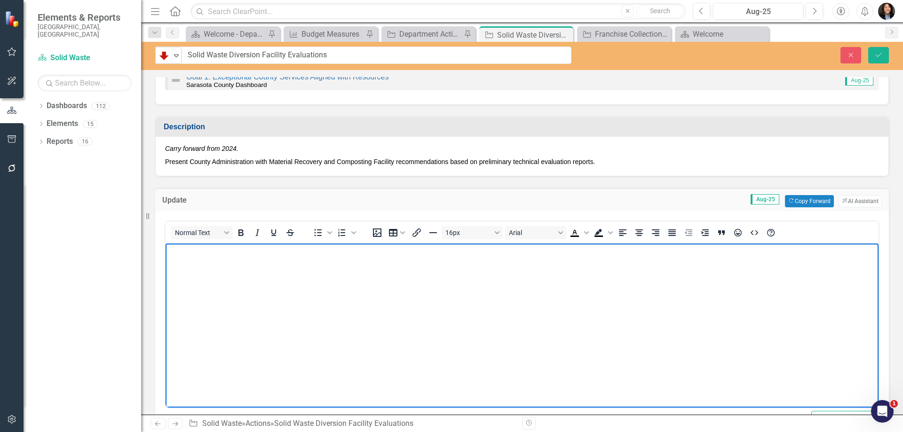
paste body "Rich Text Area. Press ALT-0 for help."
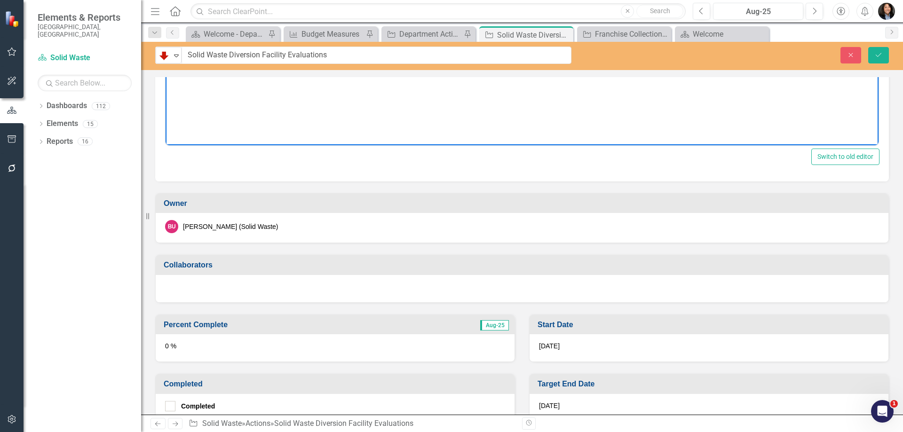
scroll to position [376, 0]
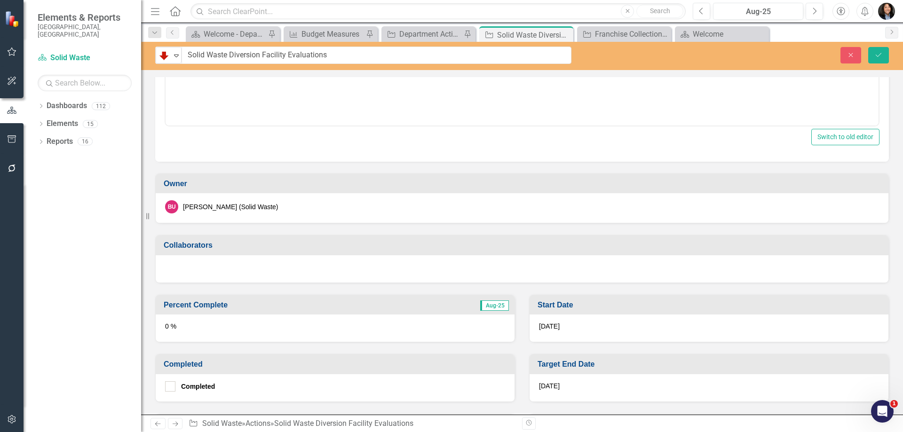
click at [237, 330] on div "0 %" at bounding box center [335, 328] width 359 height 27
click at [238, 330] on div "0 %" at bounding box center [335, 328] width 359 height 27
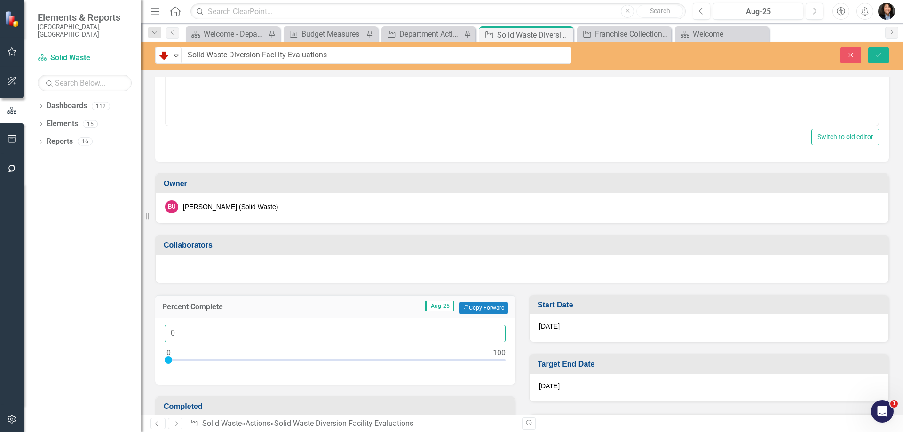
click at [171, 333] on input "0" at bounding box center [335, 333] width 341 height 17
type input "40"
click at [877, 53] on icon "Save" at bounding box center [878, 55] width 8 height 7
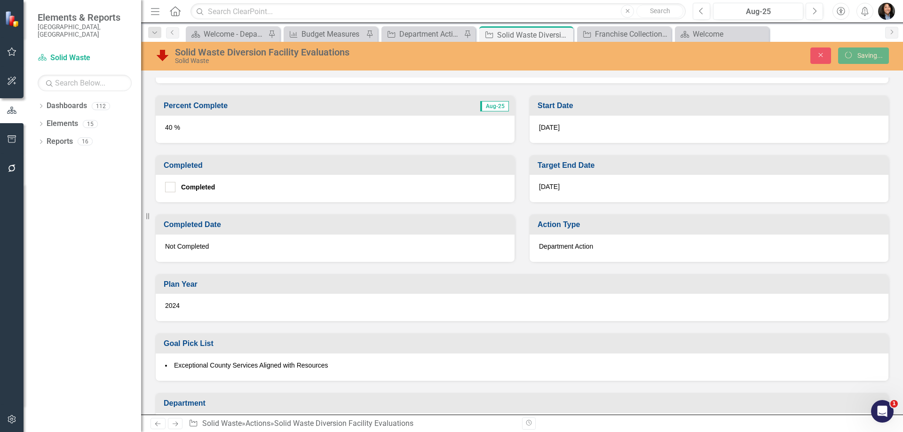
scroll to position [373, 0]
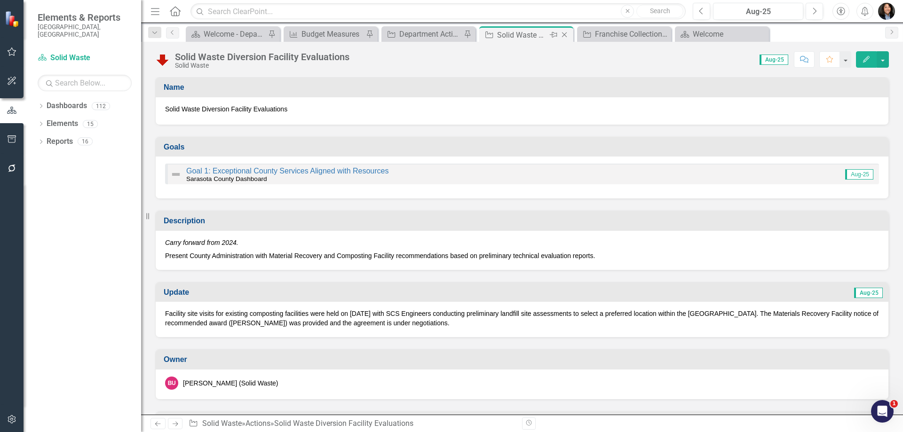
click at [571, 32] on div "Action Solid Waste Diversion Facility Evaluations Pin Close" at bounding box center [526, 34] width 94 height 16
click at [568, 35] on icon "Close" at bounding box center [564, 35] width 9 height 8
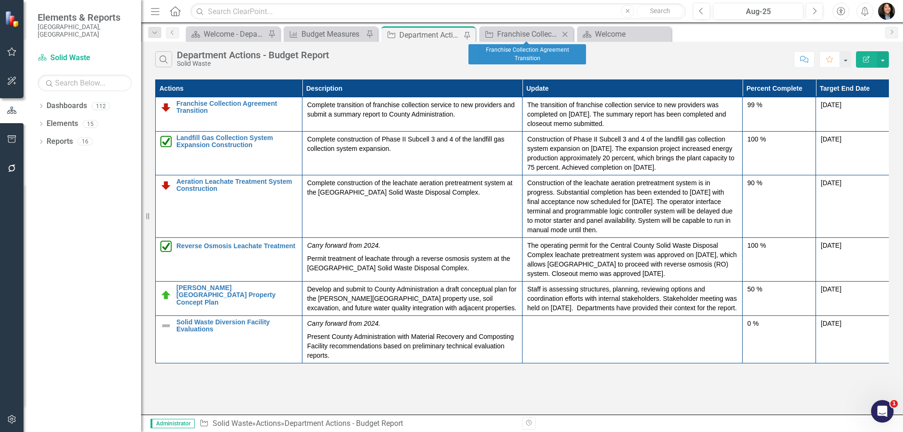
click at [566, 35] on icon at bounding box center [565, 34] width 5 height 5
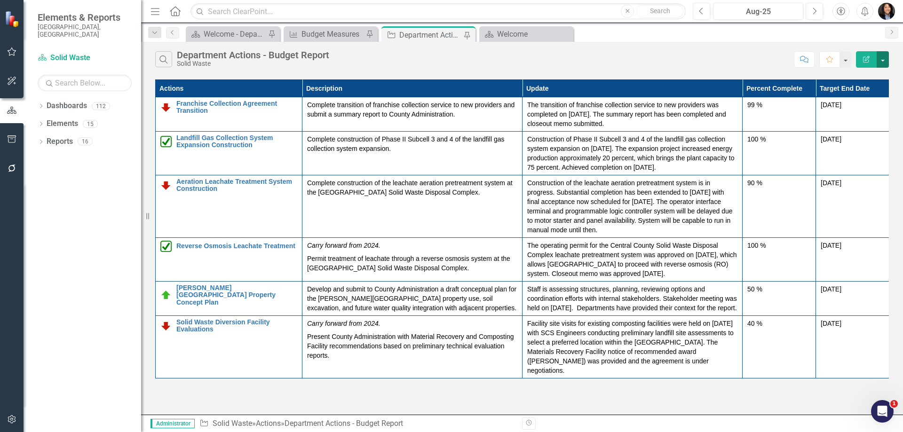
click at [884, 61] on button "button" at bounding box center [883, 59] width 12 height 16
click at [865, 93] on link "PDF Export to PDF" at bounding box center [851, 95] width 74 height 17
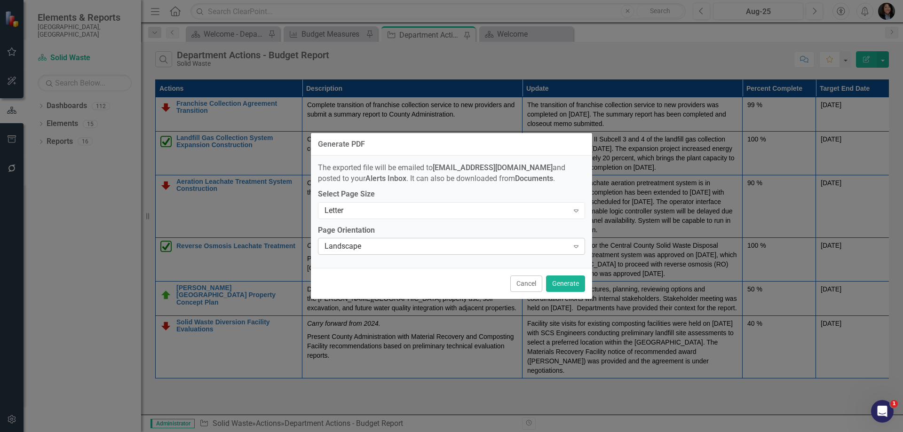
click at [424, 248] on div "Landscape" at bounding box center [447, 246] width 244 height 11
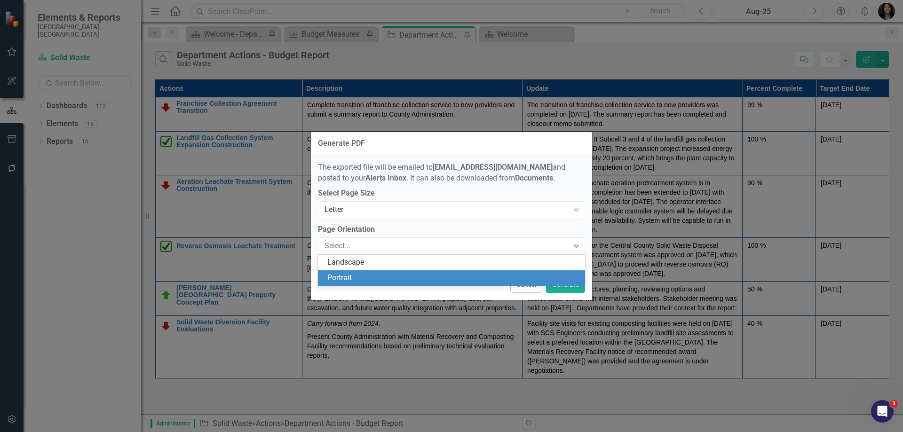
click at [415, 272] on div "Portrait" at bounding box center [451, 278] width 267 height 16
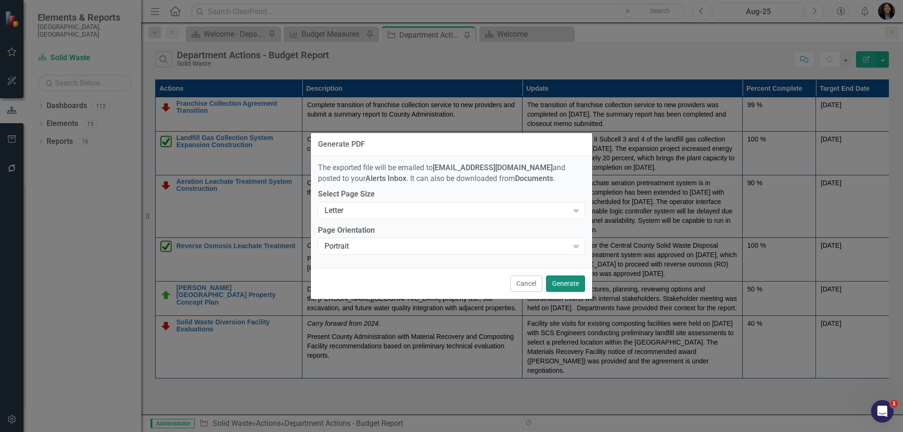
click at [562, 277] on button "Generate" at bounding box center [565, 284] width 39 height 16
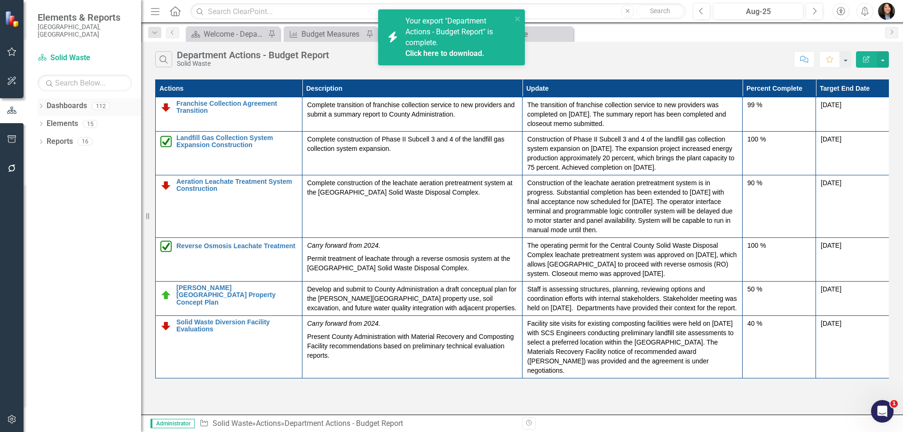
click at [42, 103] on div "Dropdown" at bounding box center [41, 107] width 7 height 8
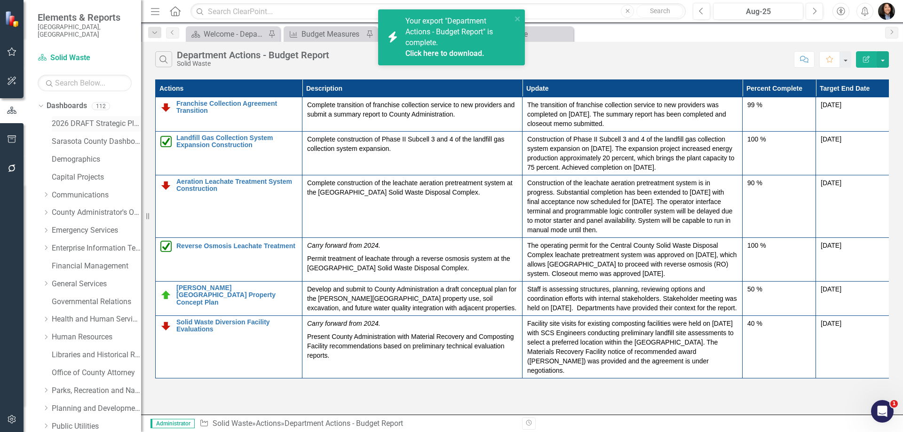
click at [64, 119] on link "2026 DRAFT Strategic Plan" at bounding box center [96, 124] width 89 height 11
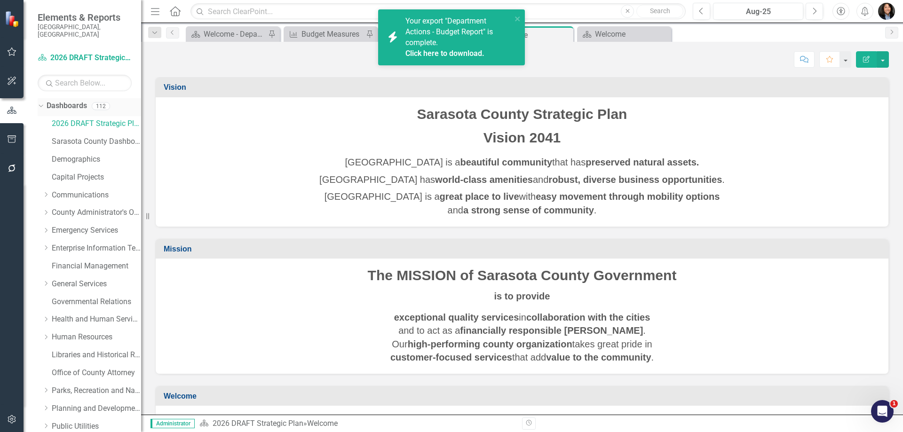
click at [41, 103] on icon "Dropdown" at bounding box center [39, 106] width 5 height 7
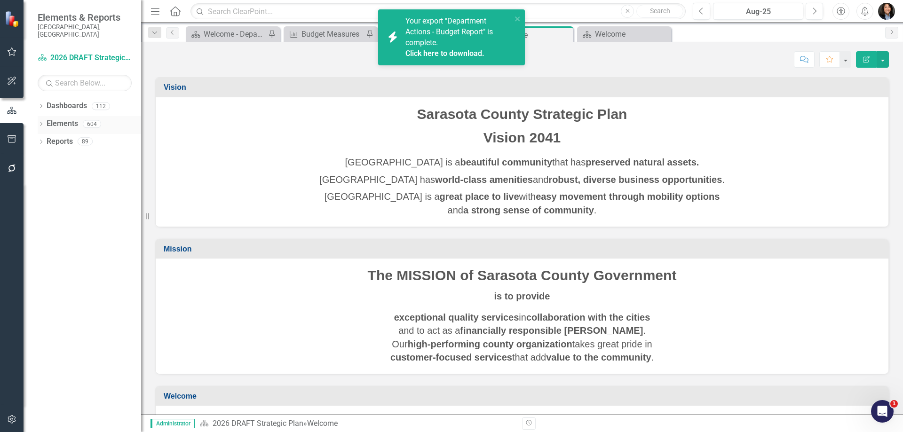
click at [40, 122] on icon "Dropdown" at bounding box center [41, 124] width 7 height 5
click at [40, 120] on icon "Dropdown" at bounding box center [39, 123] width 5 height 7
click at [42, 140] on icon "Dropdown" at bounding box center [41, 142] width 7 height 5
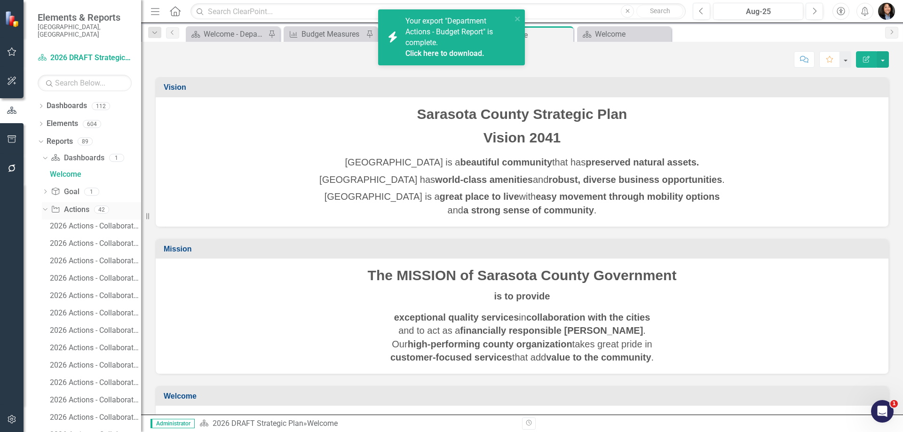
click at [68, 205] on link "Action Actions" at bounding box center [70, 210] width 38 height 11
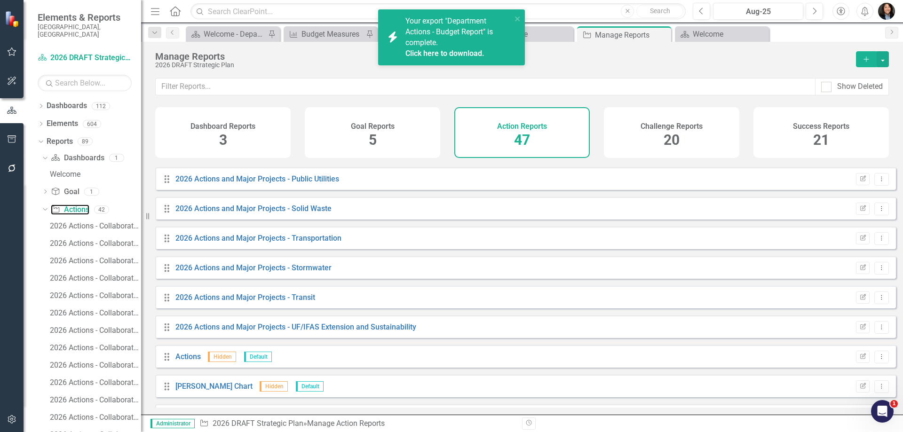
scroll to position [1148, 0]
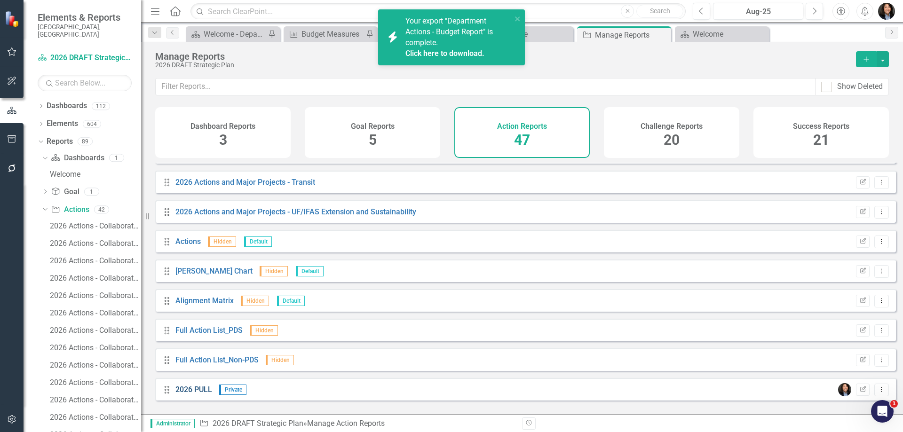
click at [190, 394] on link "2026 PULL" at bounding box center [193, 389] width 37 height 9
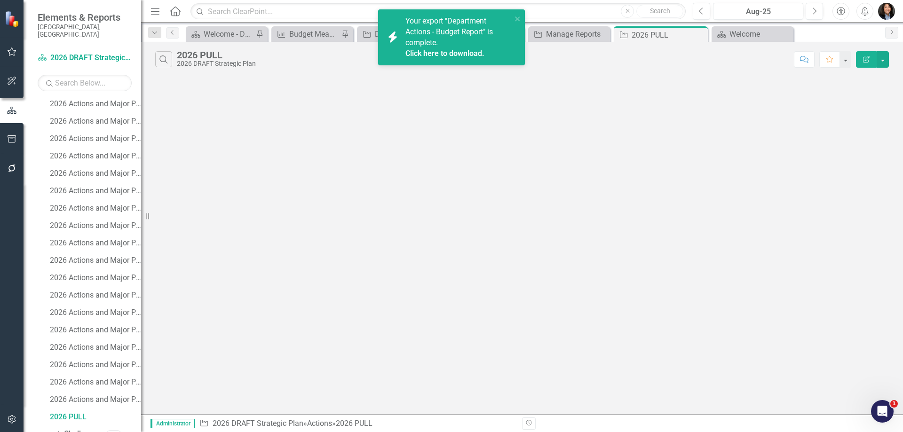
scroll to position [491, 0]
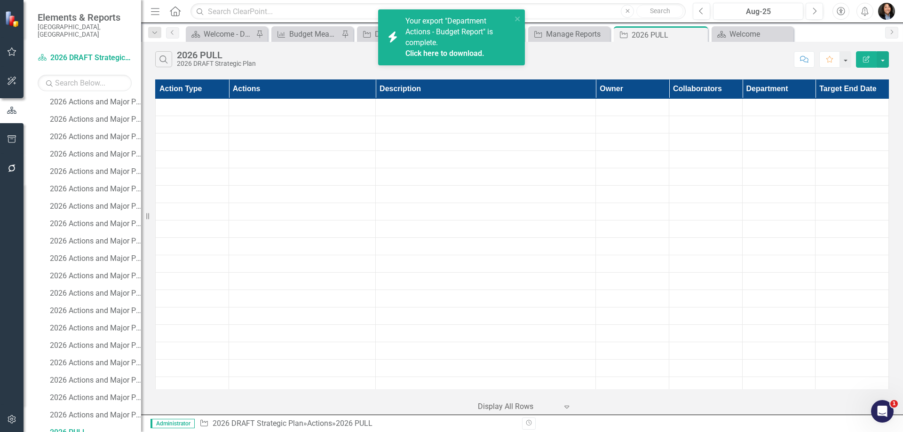
click at [758, 89] on th "Department" at bounding box center [778, 89] width 73 height 19
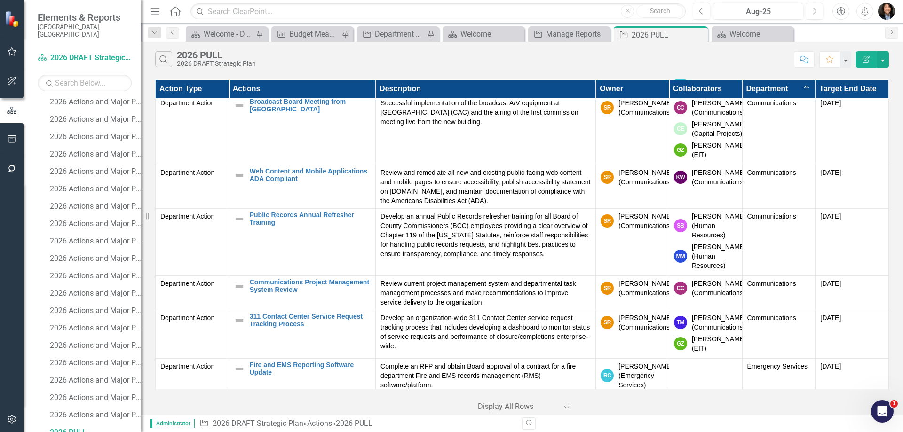
scroll to position [0, 0]
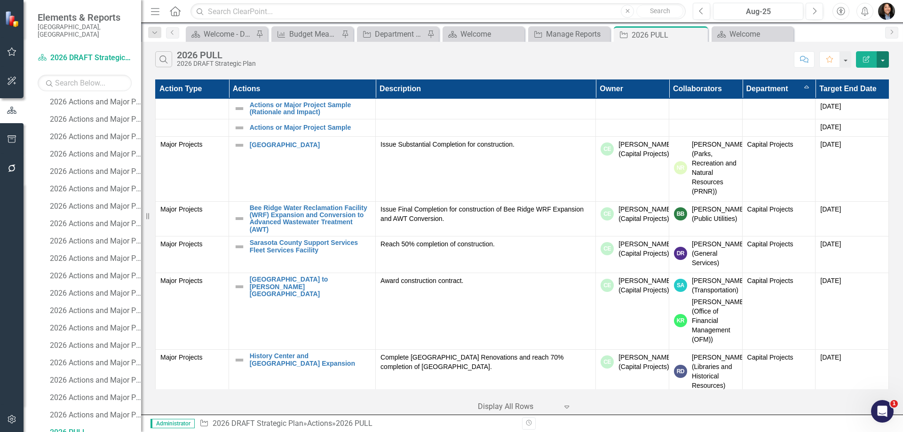
click at [886, 59] on button "button" at bounding box center [883, 59] width 12 height 16
click at [865, 110] on link "Excel Export to Excel" at bounding box center [851, 112] width 74 height 17
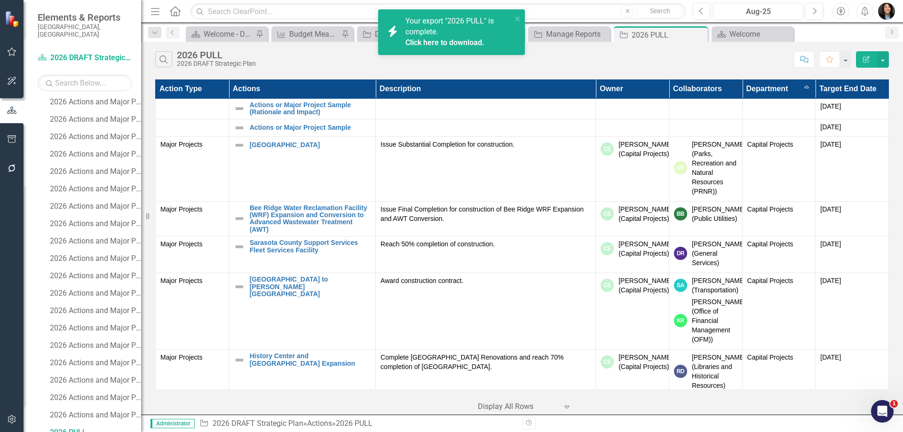
click at [455, 42] on link "Click here to download." at bounding box center [444, 42] width 79 height 9
